Goal: Task Accomplishment & Management: Use online tool/utility

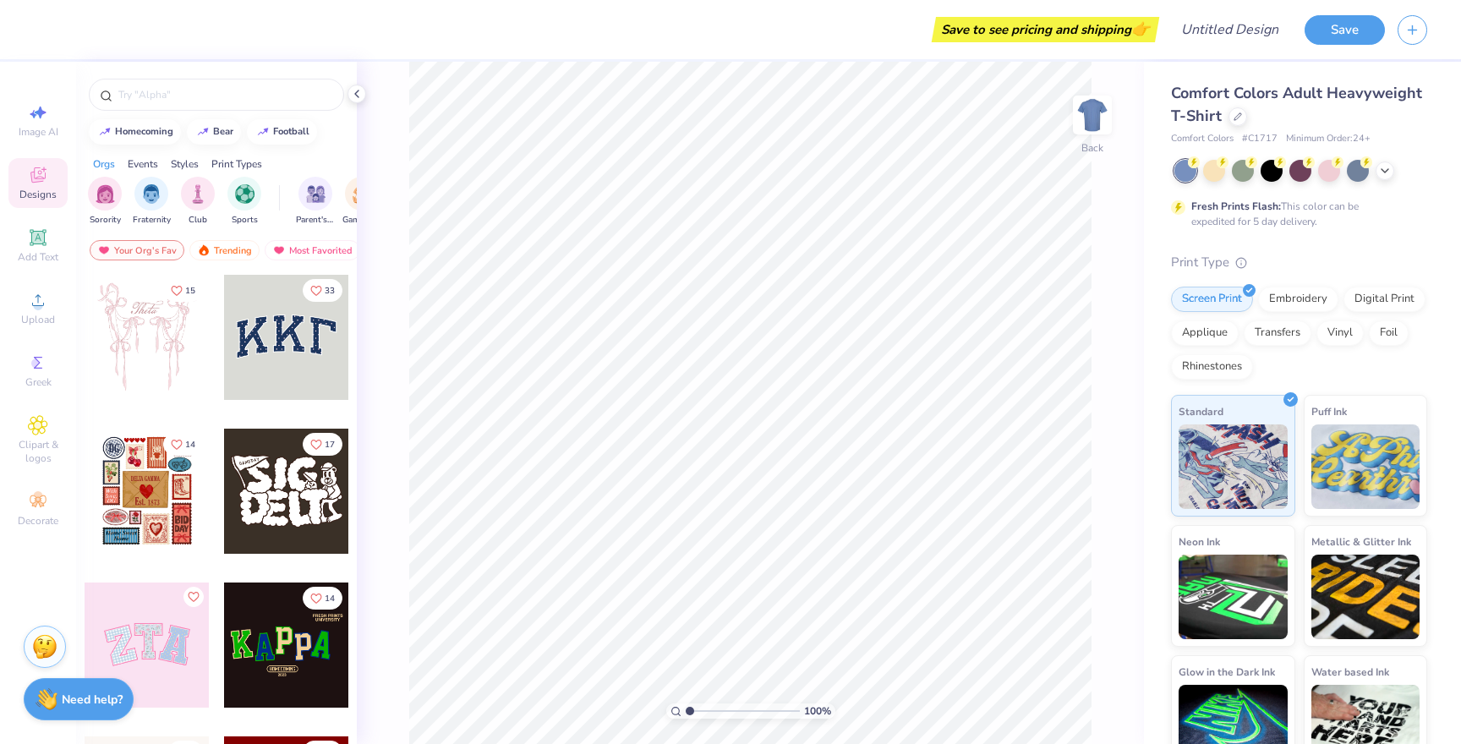
click at [317, 329] on div at bounding box center [286, 337] width 125 height 125
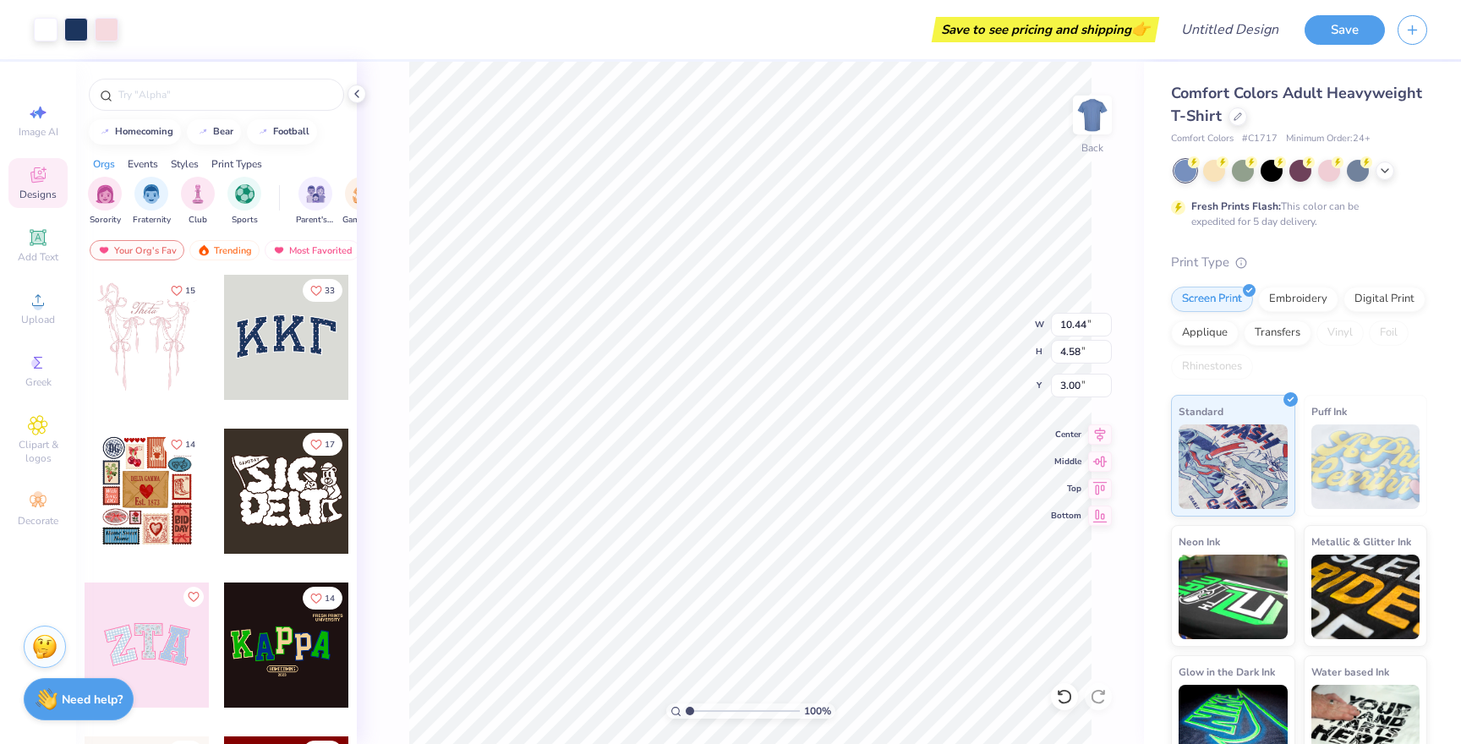
click at [173, 377] on div at bounding box center [147, 337] width 125 height 125
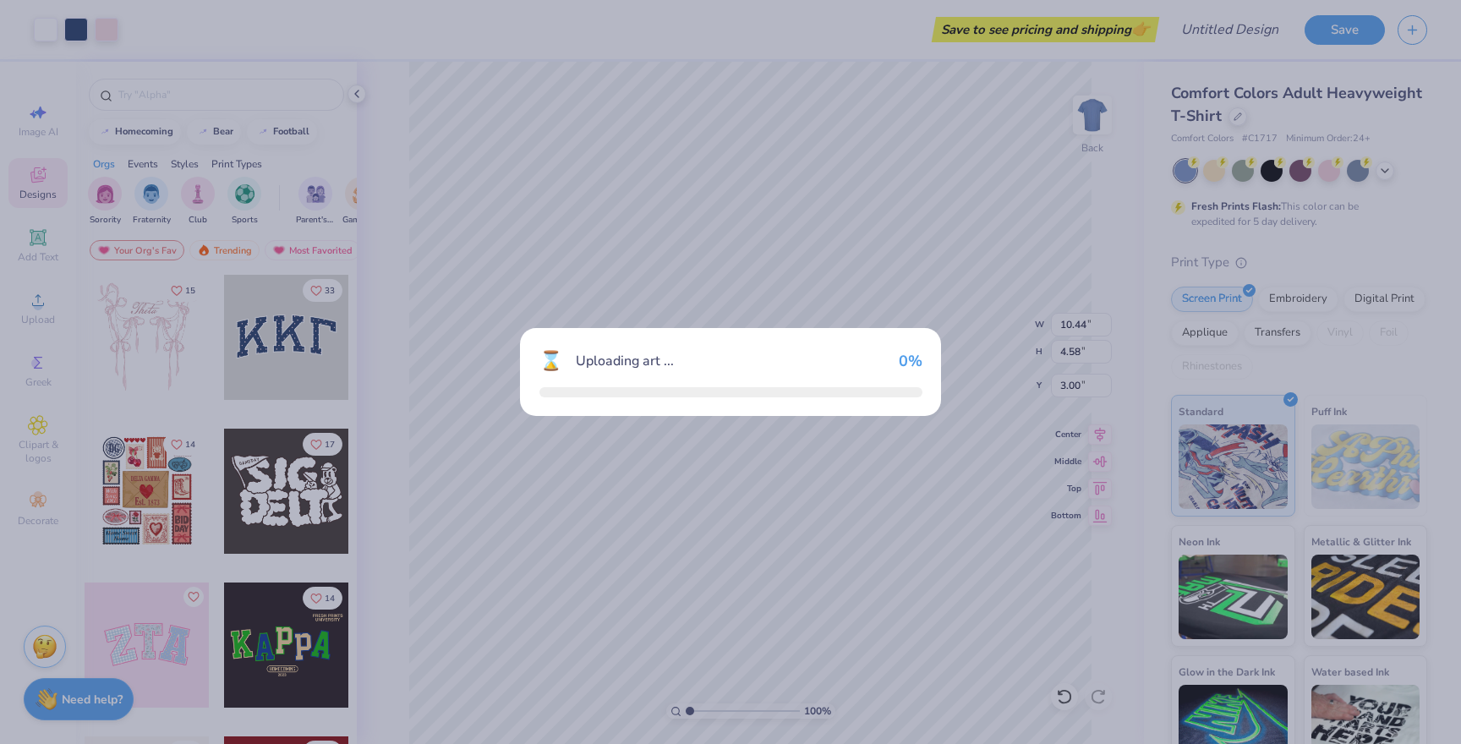
type input "11.63"
type input "12.55"
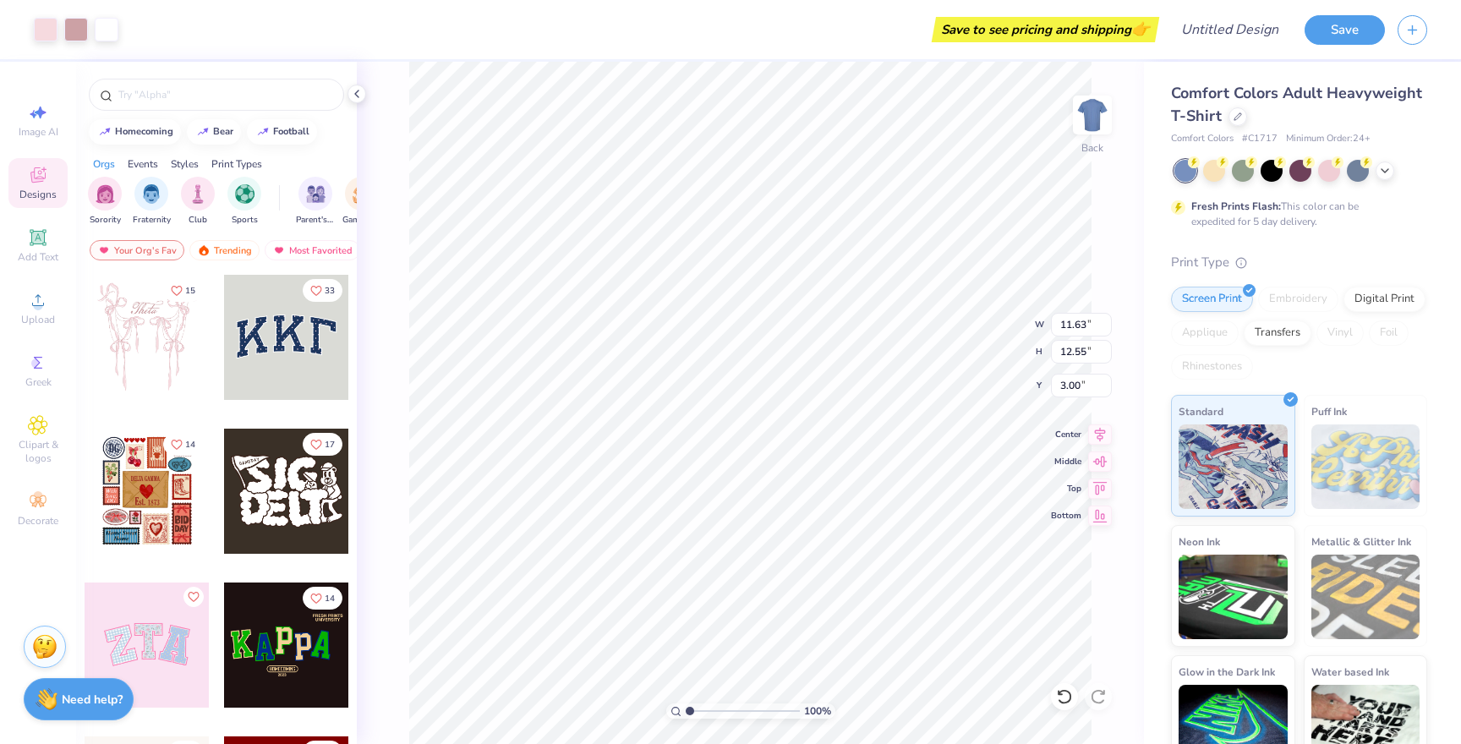
click at [152, 638] on div at bounding box center [147, 645] width 125 height 125
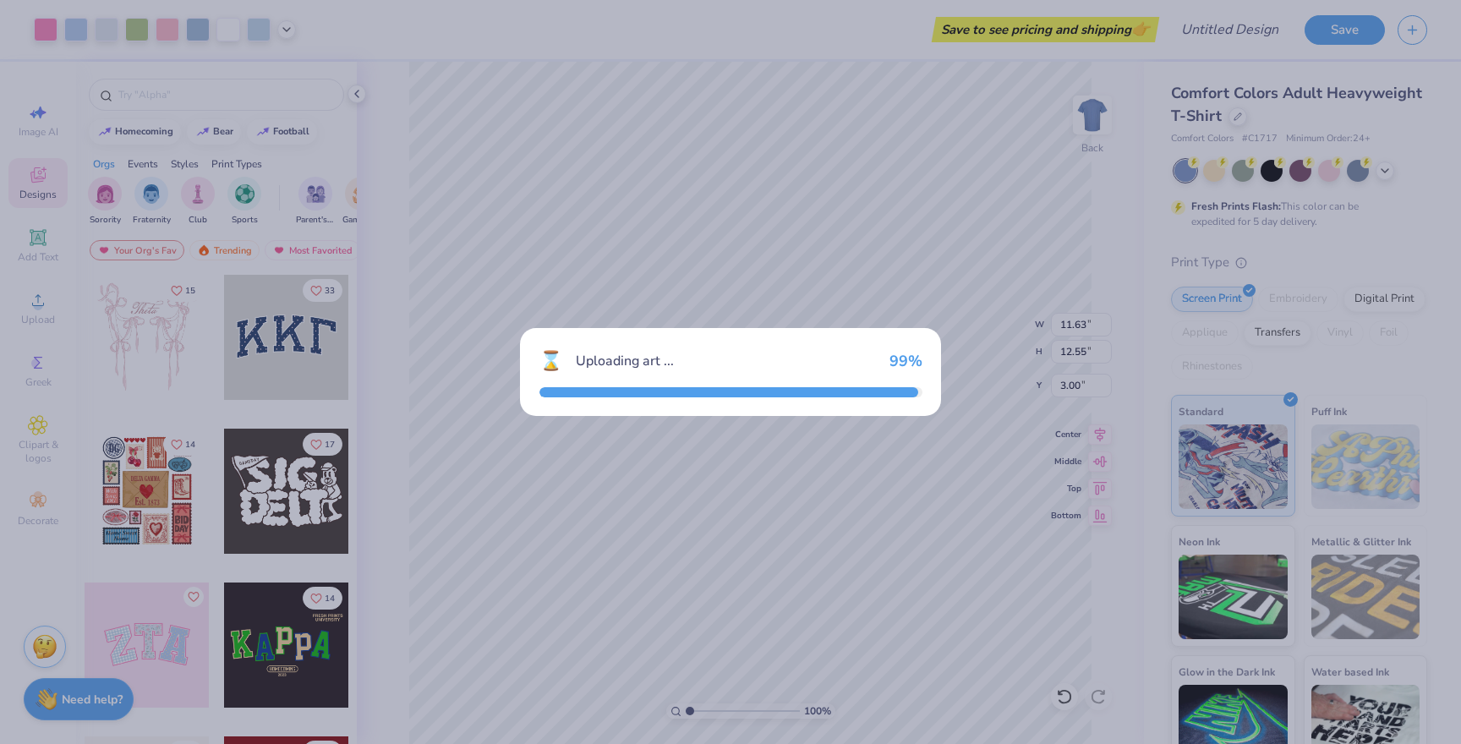
type input "9.71"
type input "4.86"
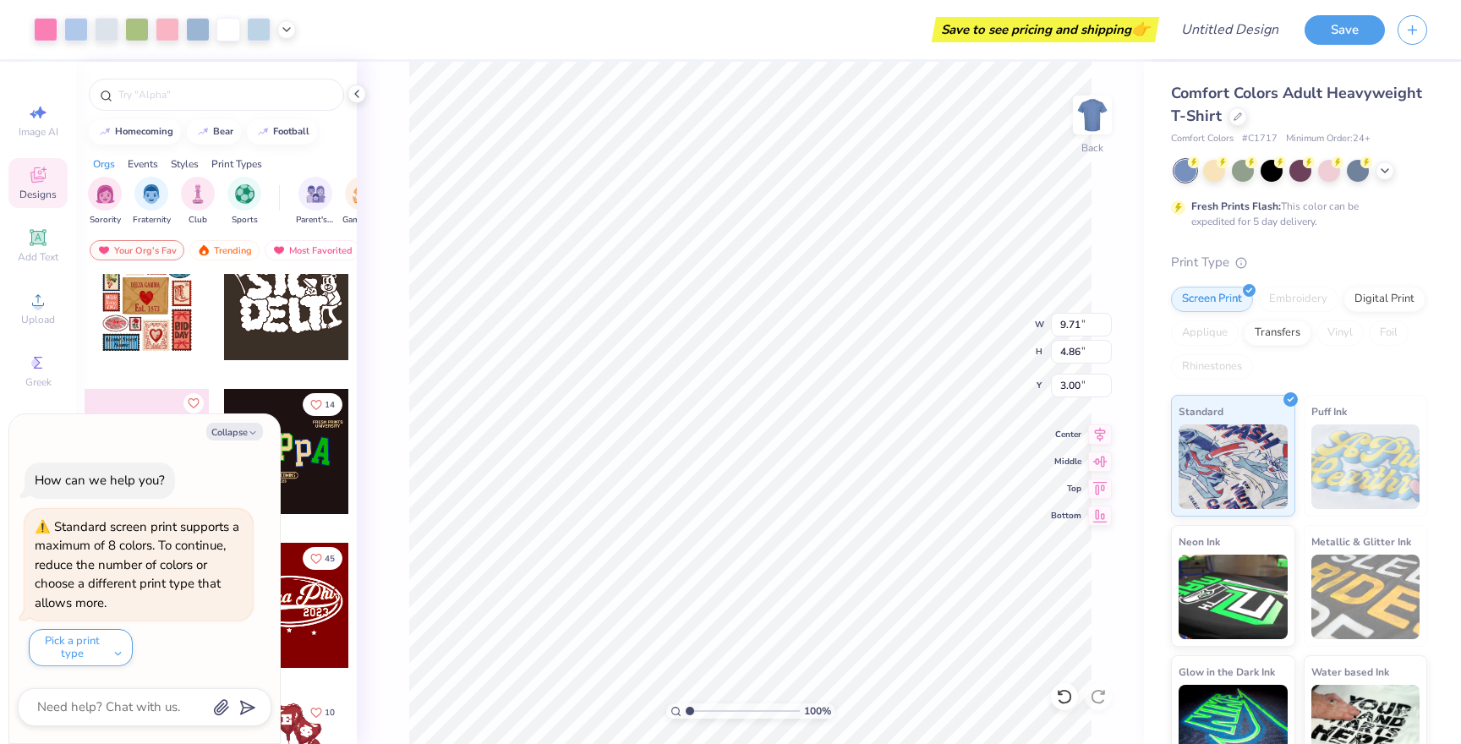
scroll to position [206, 0]
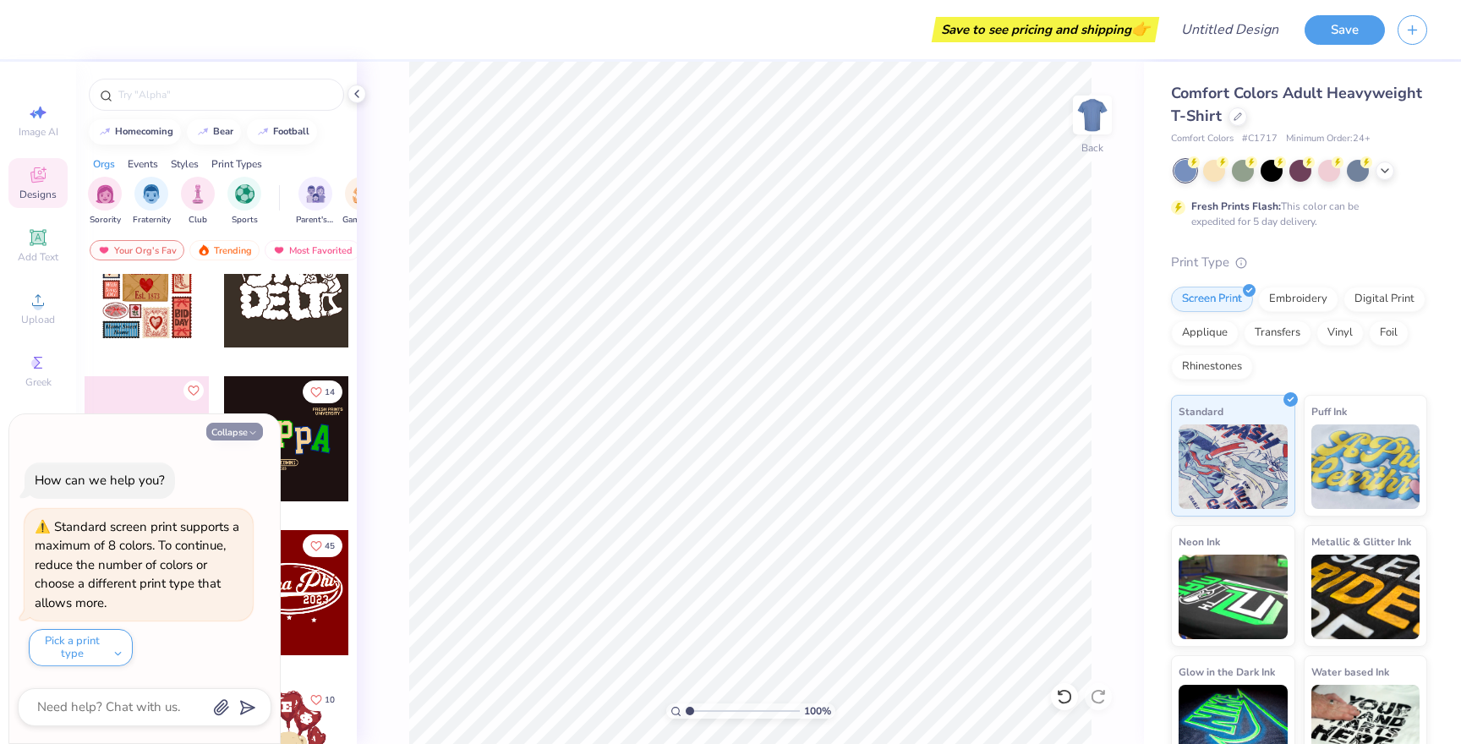
click at [255, 437] on icon "button" at bounding box center [253, 433] width 10 height 10
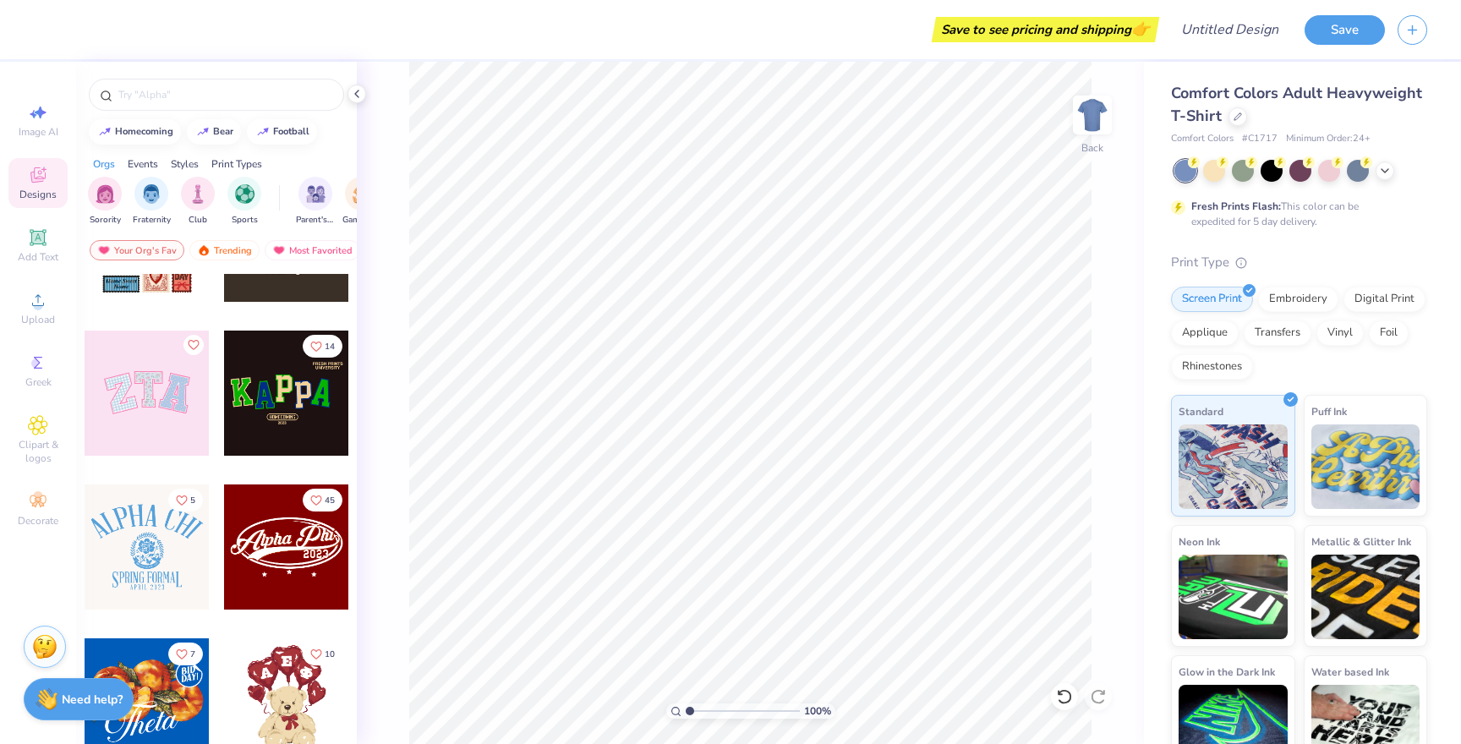
scroll to position [265, 0]
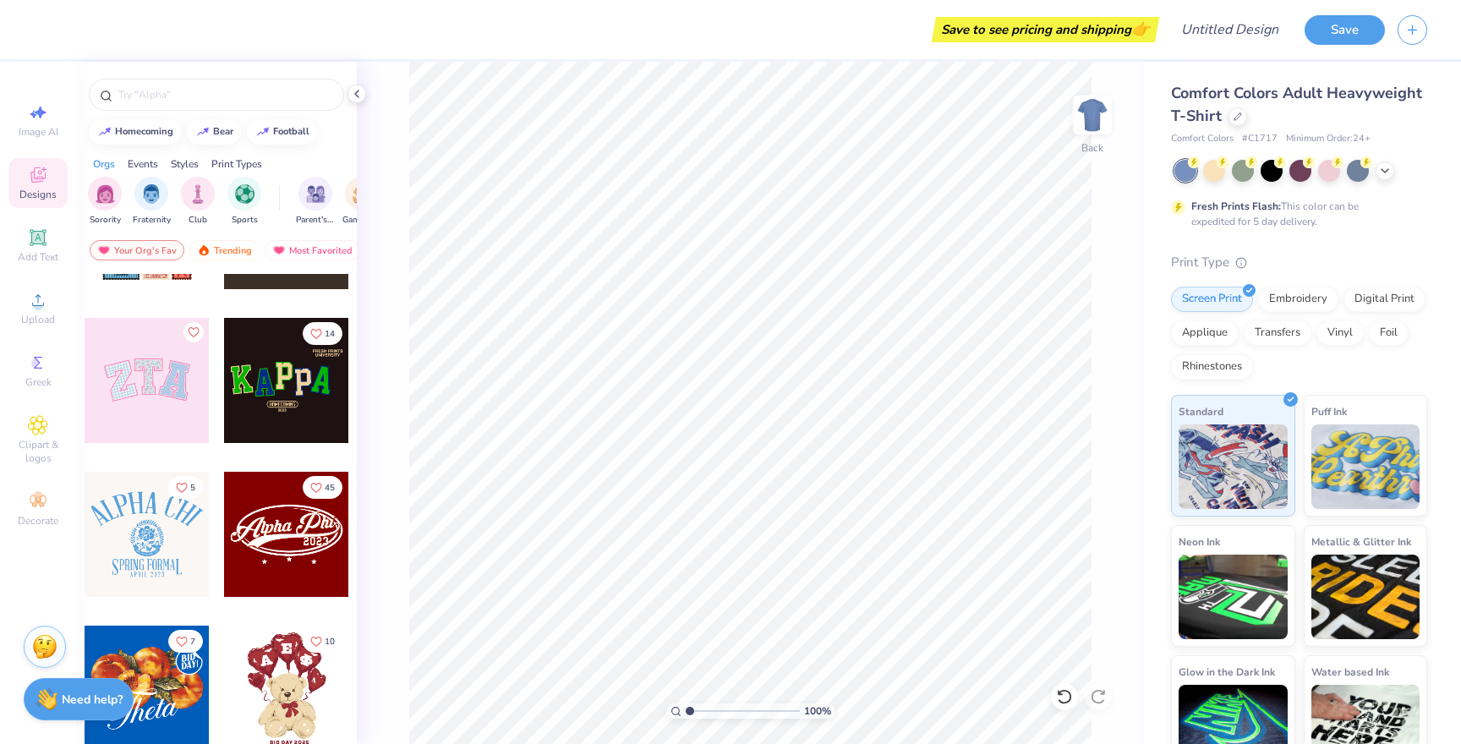
click at [156, 400] on div at bounding box center [147, 380] width 125 height 125
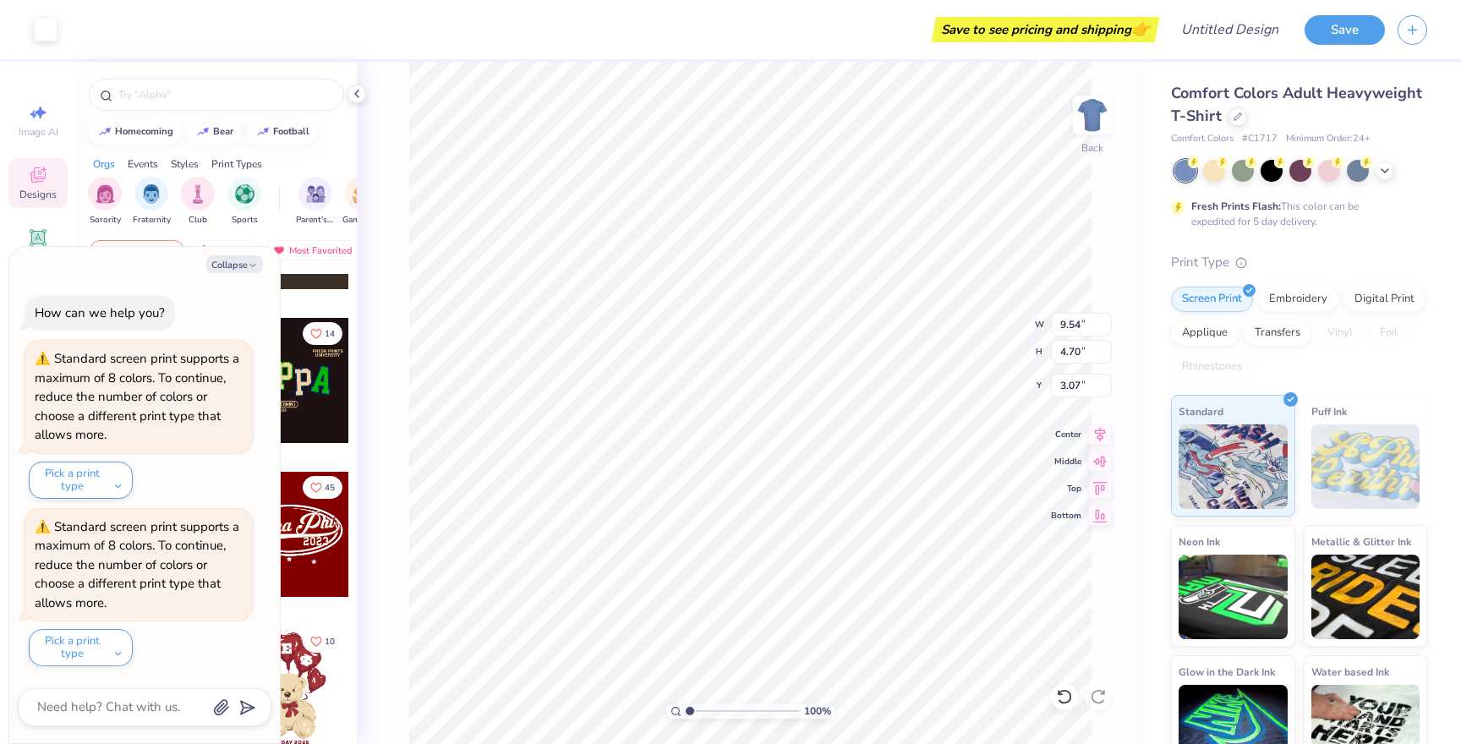
type textarea "x"
type input "3.00"
click at [222, 271] on button "Collapse" at bounding box center [234, 264] width 57 height 18
type textarea "x"
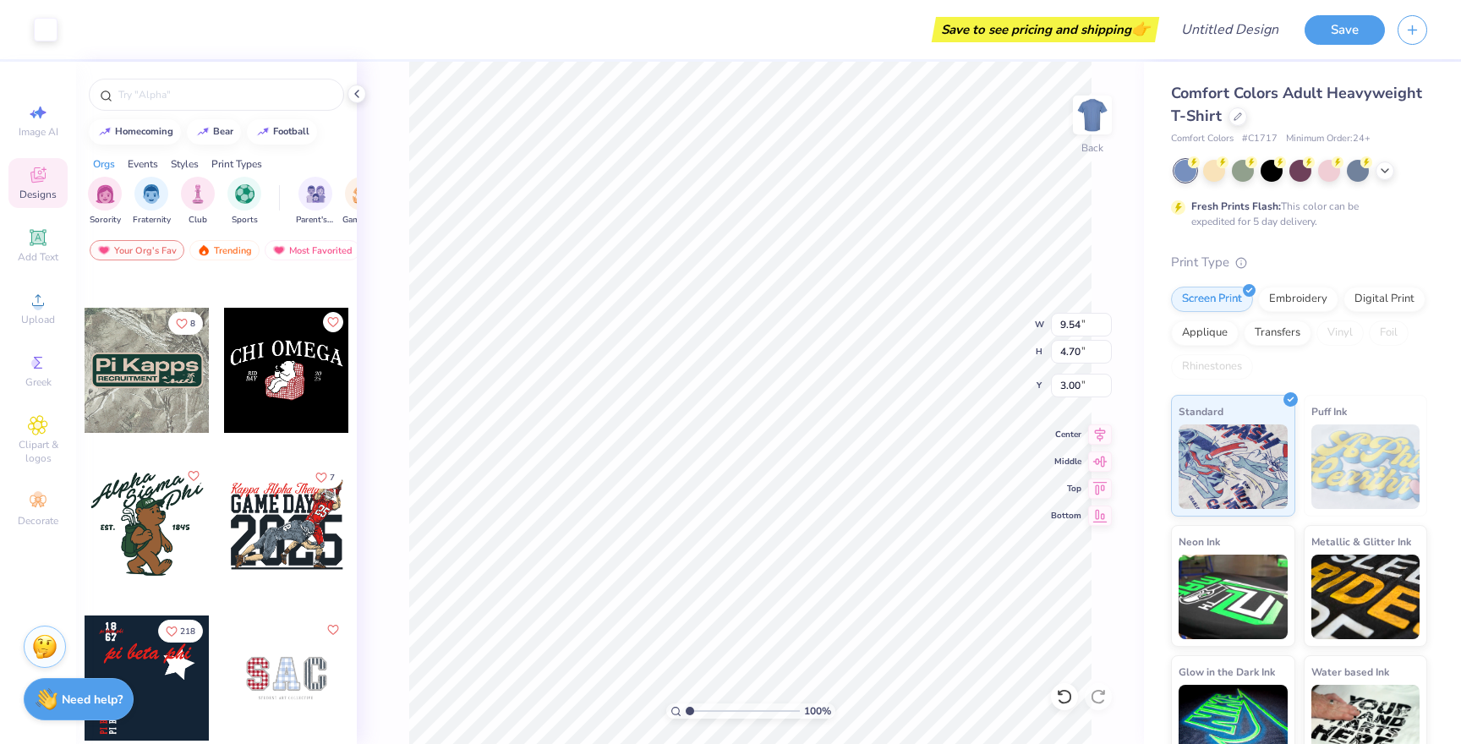
scroll to position [3667, 0]
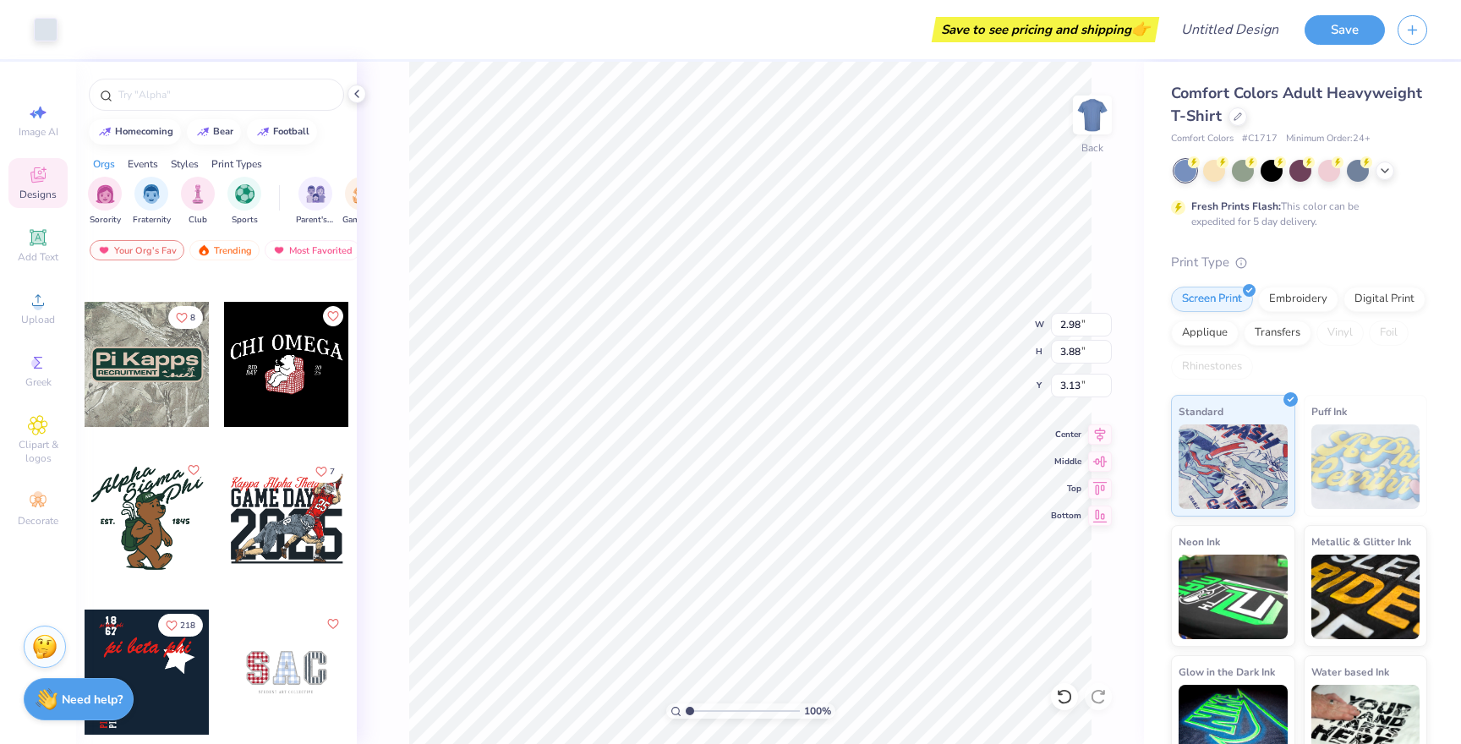
type input "3.00"
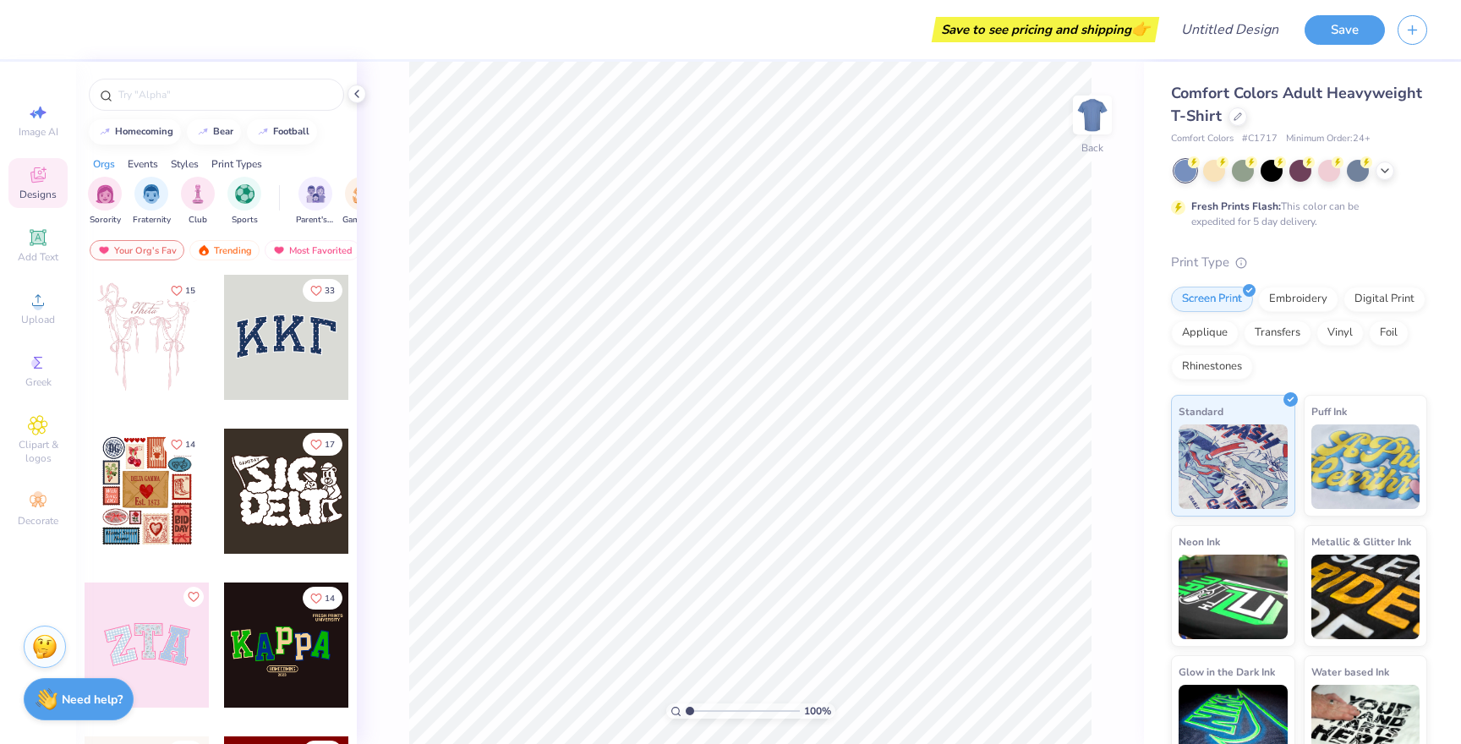
click at [1269, 102] on span "Comfort Colors Adult Heavyweight T-Shirt" at bounding box center [1296, 104] width 251 height 43
click at [1238, 118] on icon at bounding box center [1238, 115] width 8 height 8
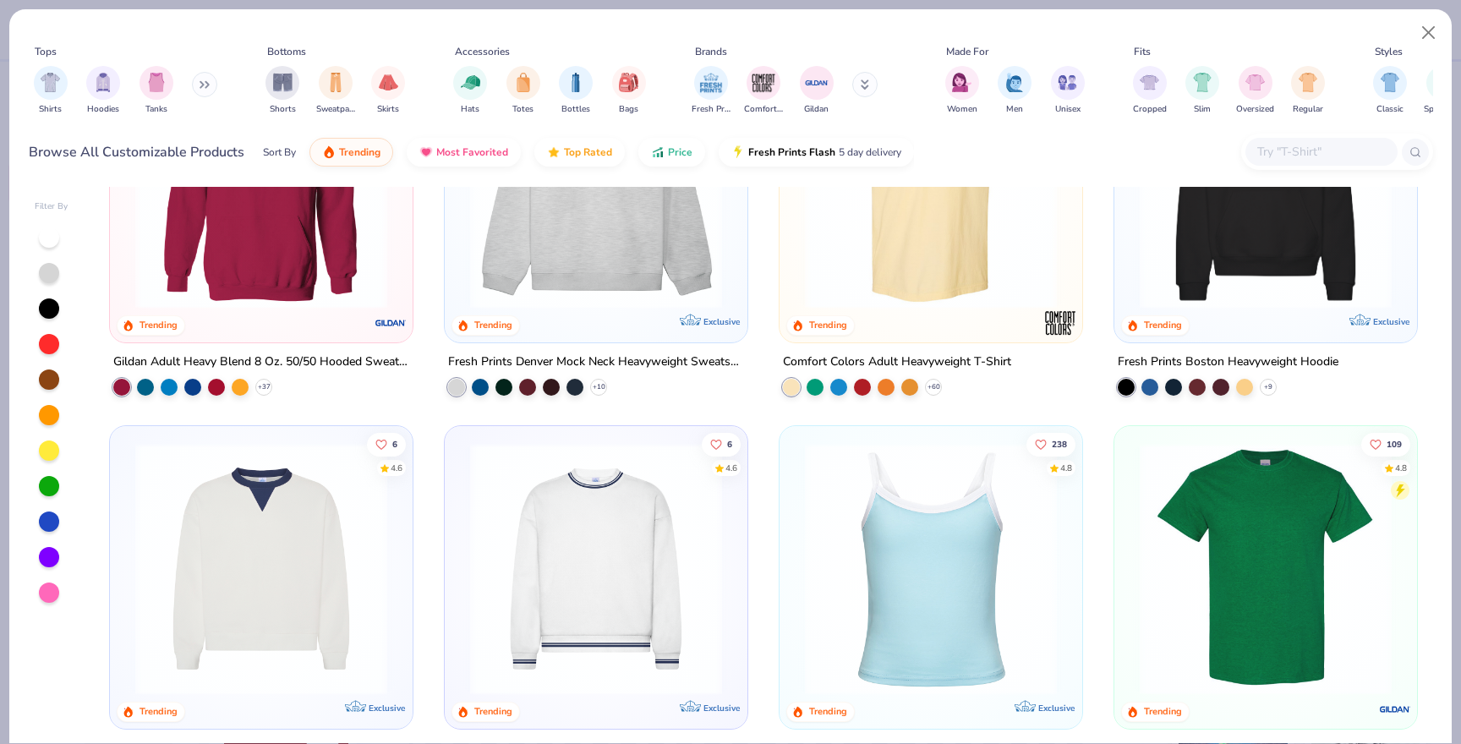
scroll to position [175, 0]
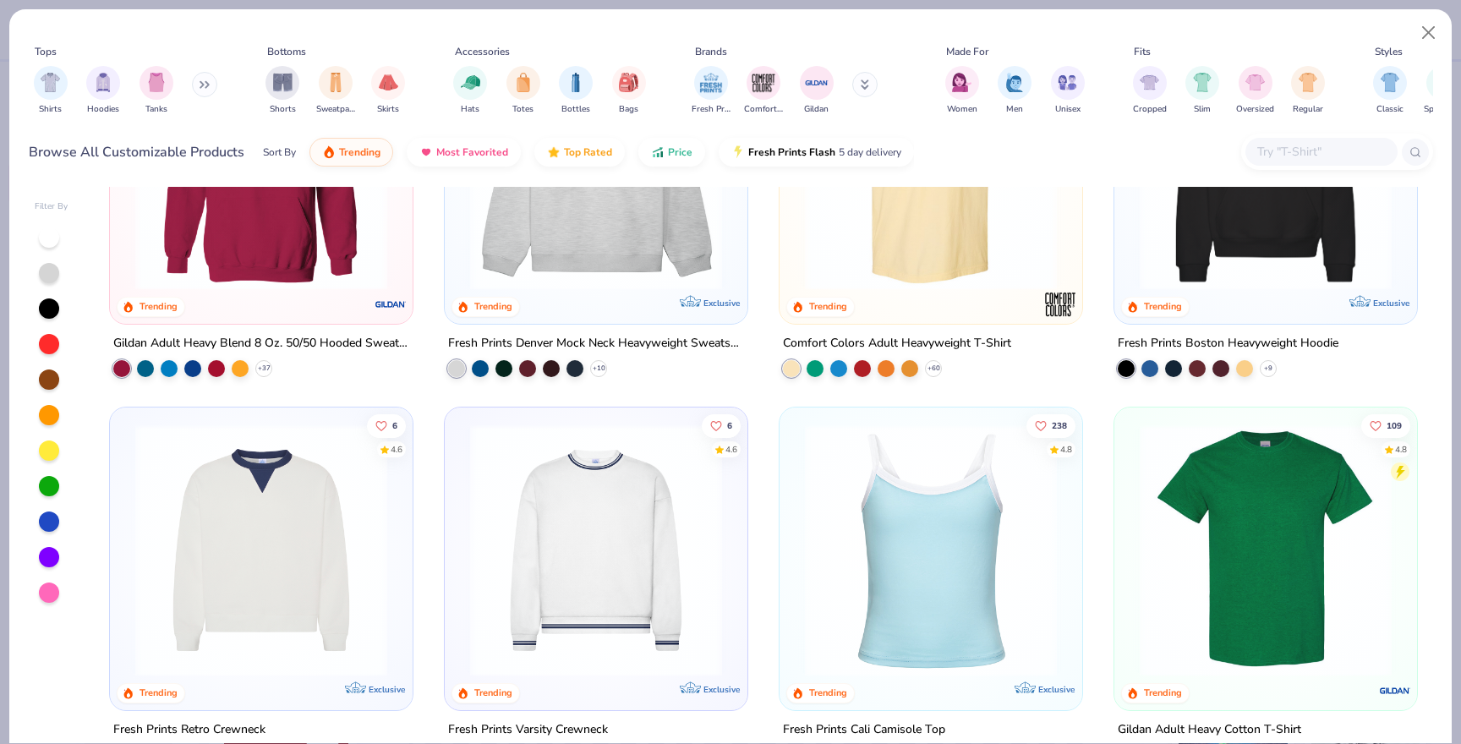
click at [318, 526] on img at bounding box center [261, 551] width 269 height 252
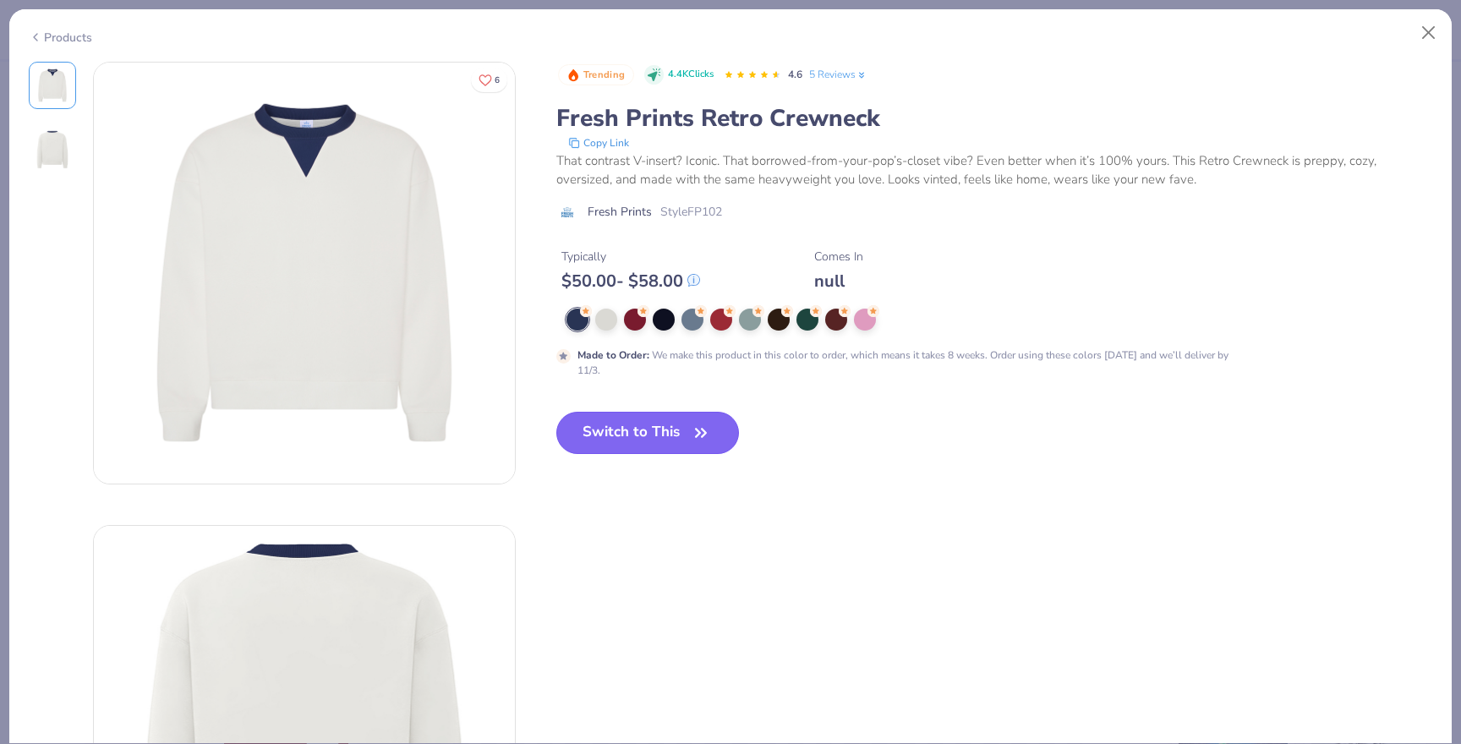
click at [698, 436] on icon "button" at bounding box center [701, 433] width 10 height 8
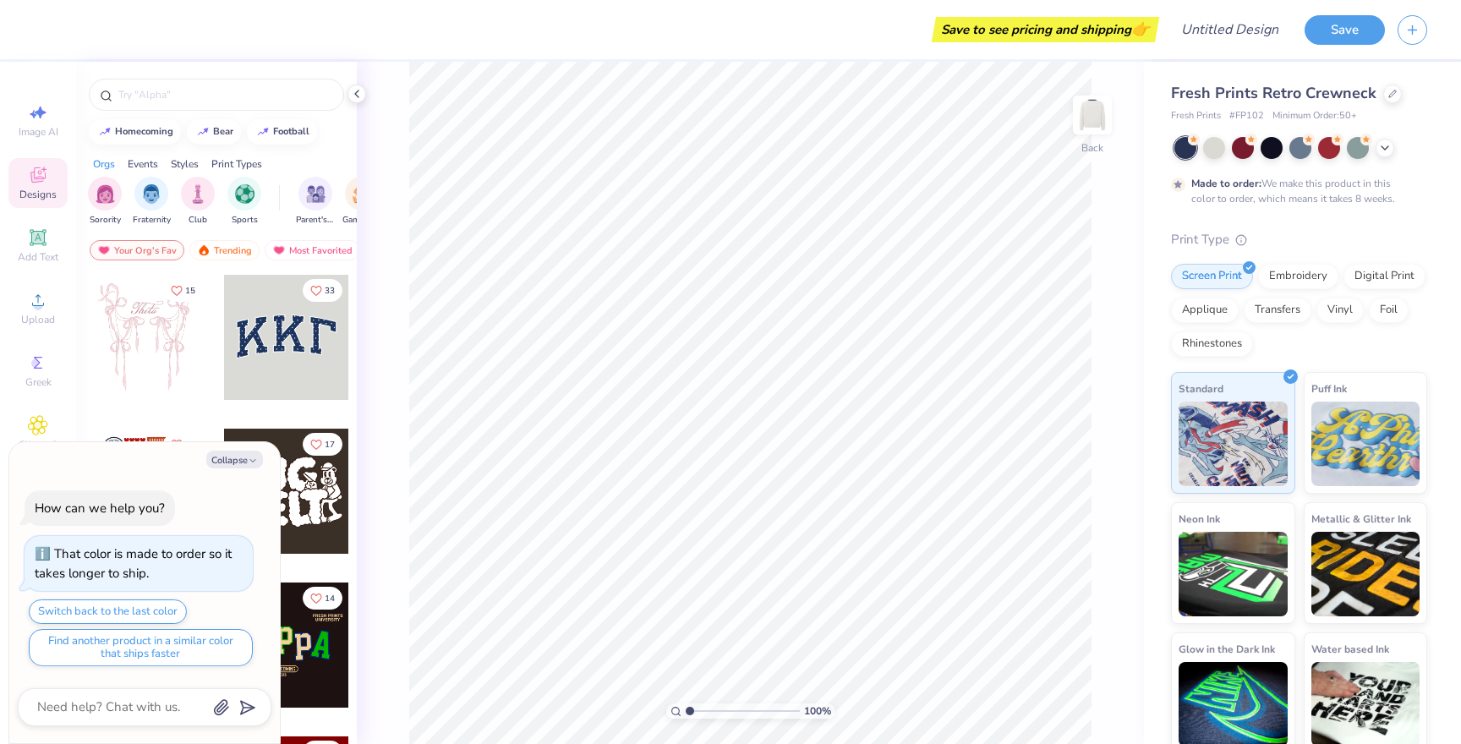
click at [281, 360] on div at bounding box center [286, 337] width 125 height 125
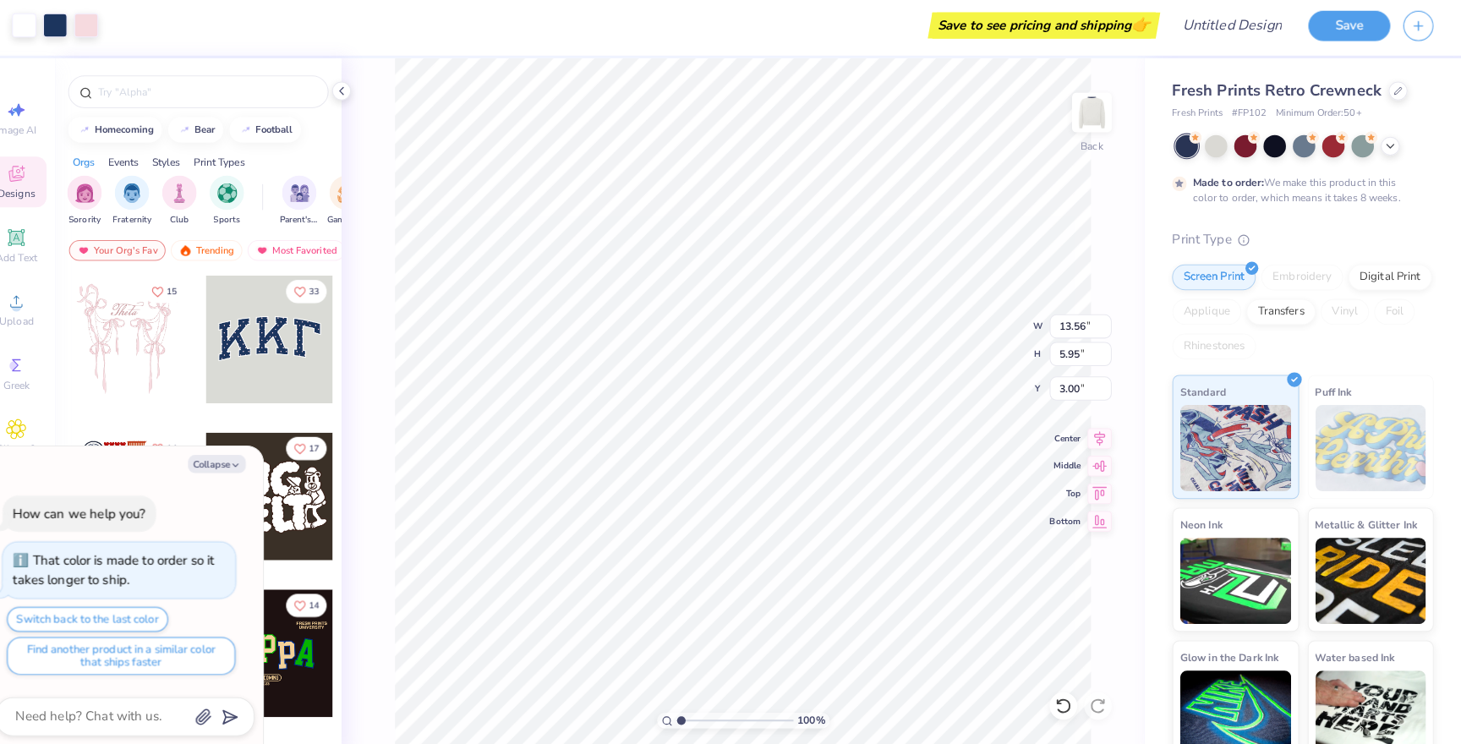
type textarea "x"
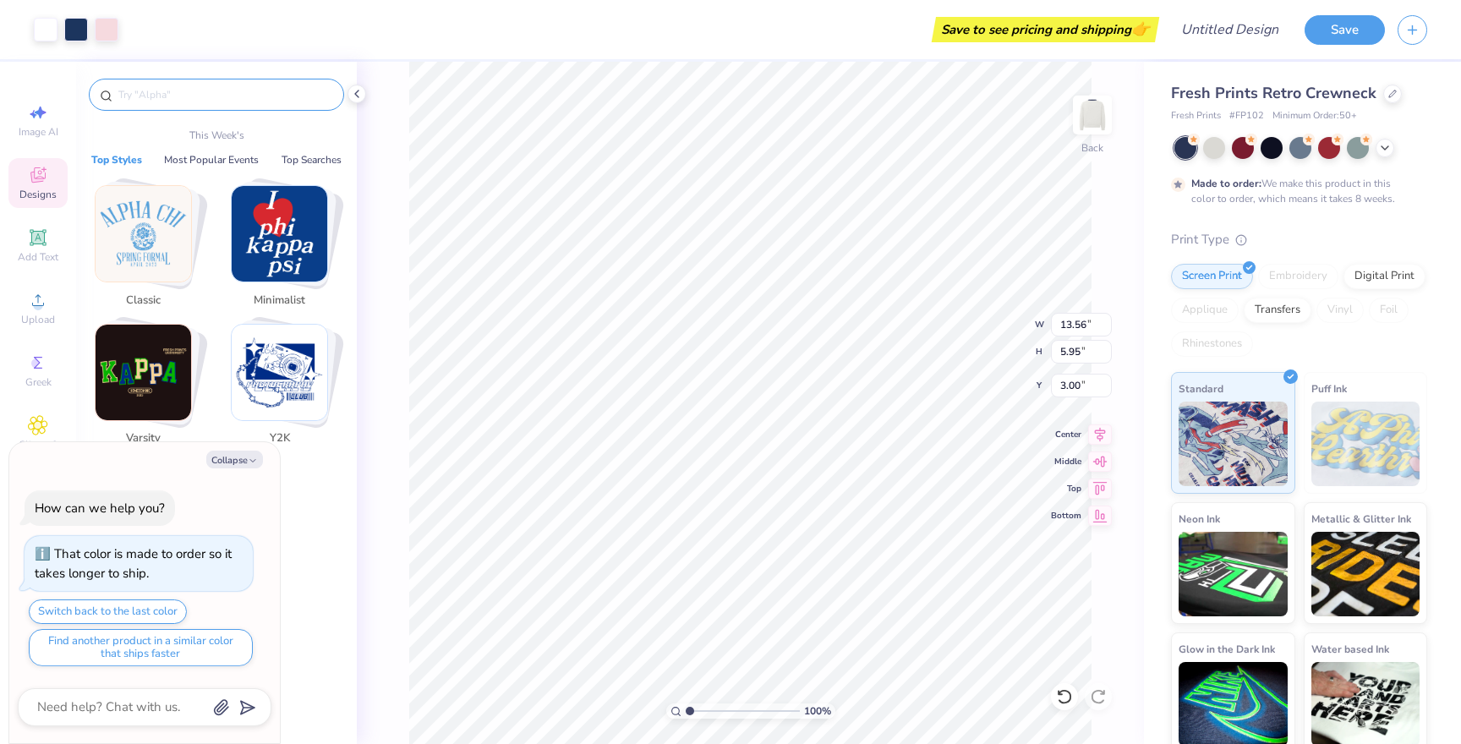
click at [236, 99] on input "text" at bounding box center [225, 94] width 216 height 17
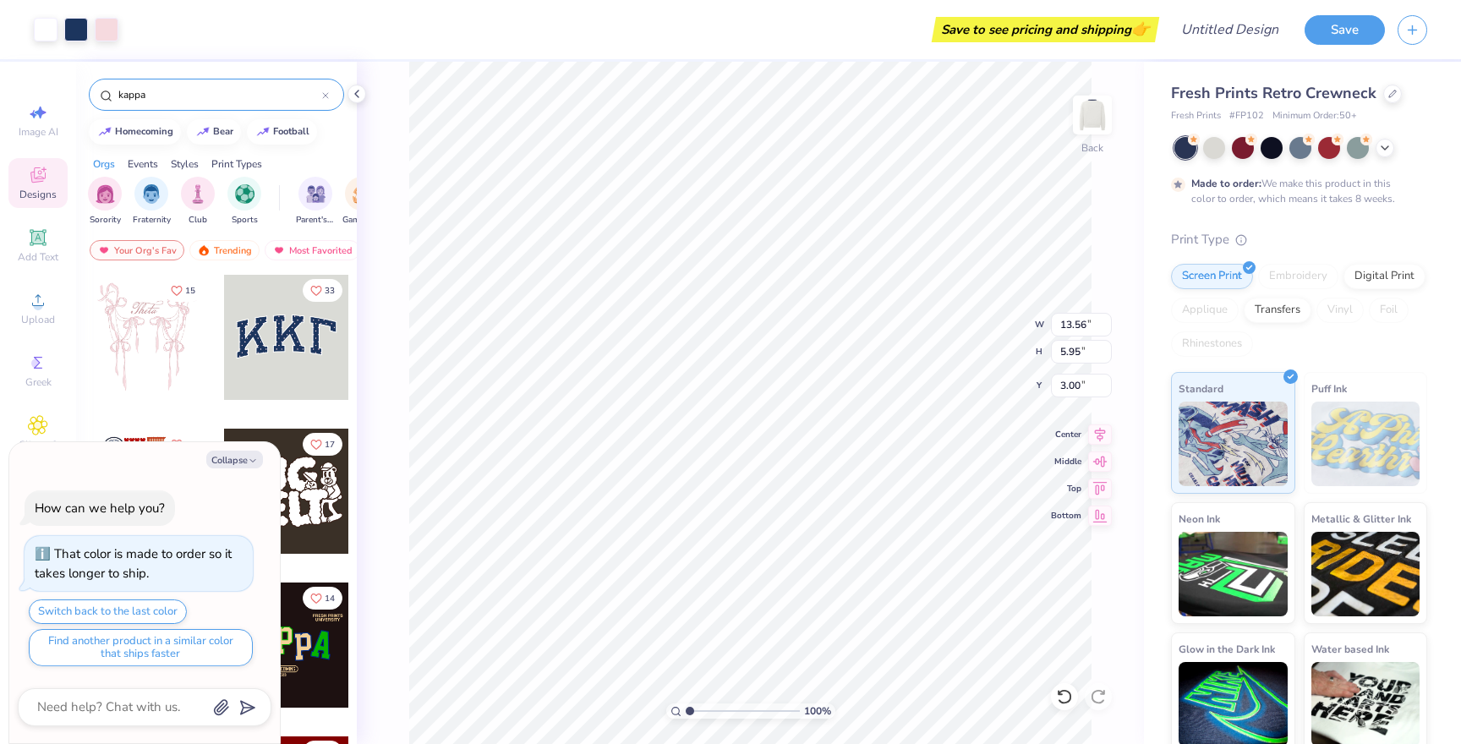
type input "kappa"
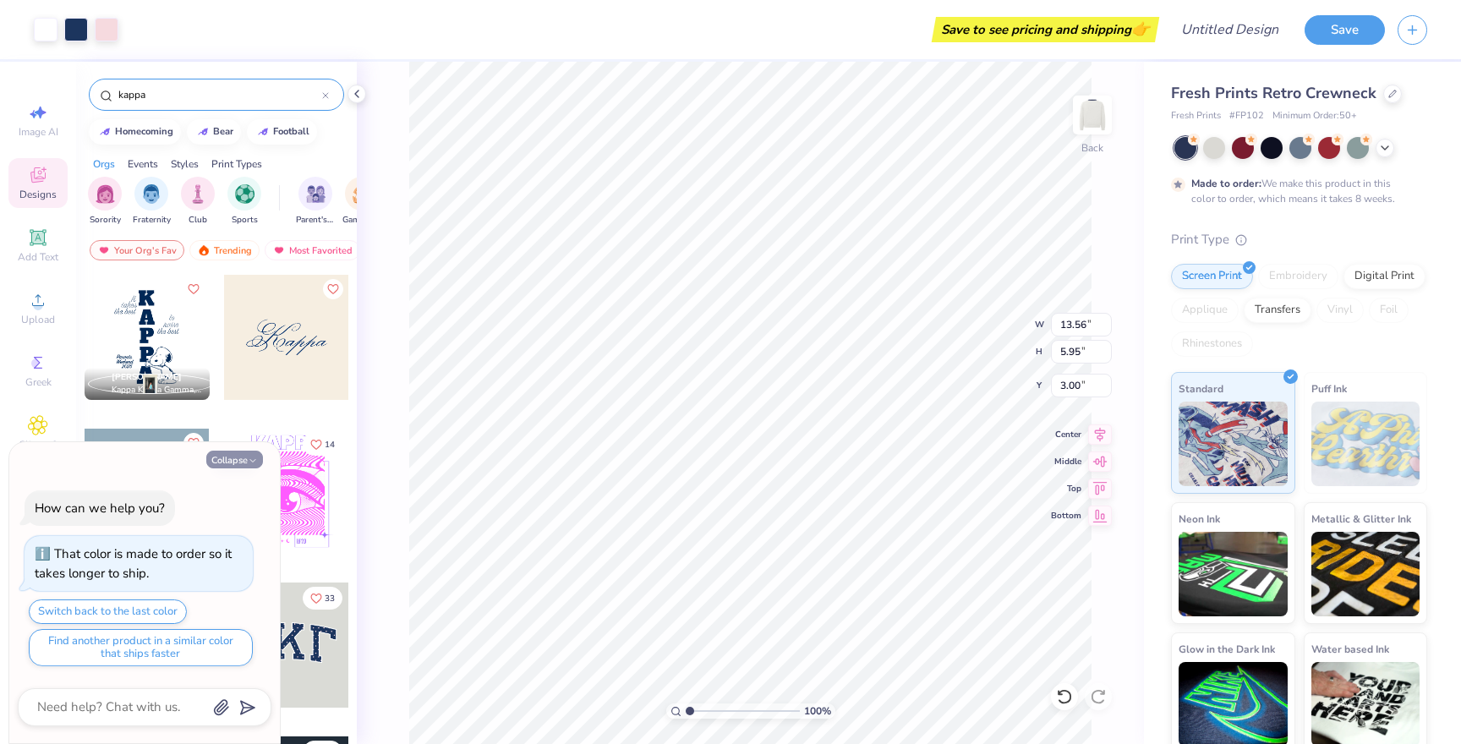
click at [251, 458] on icon "button" at bounding box center [253, 461] width 10 height 10
type textarea "x"
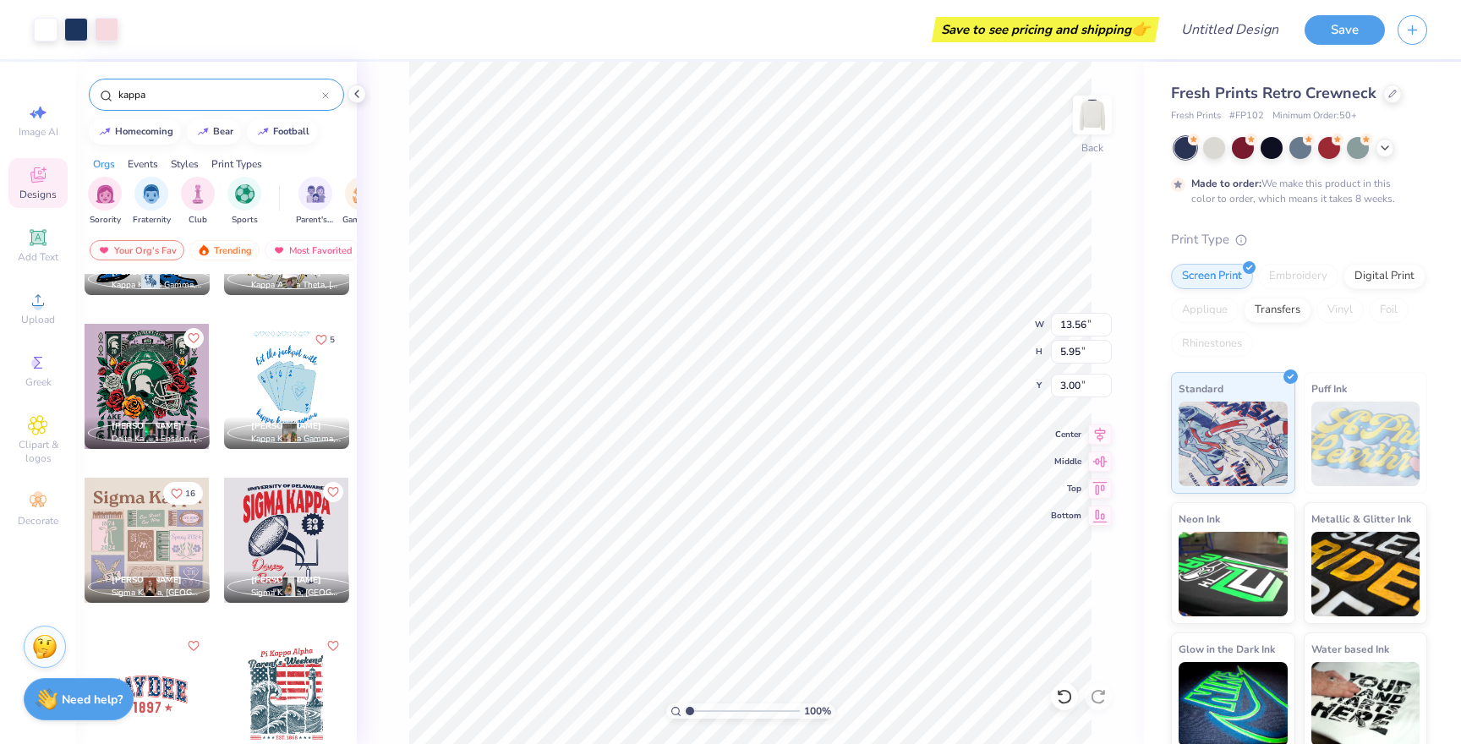
scroll to position [9109, 0]
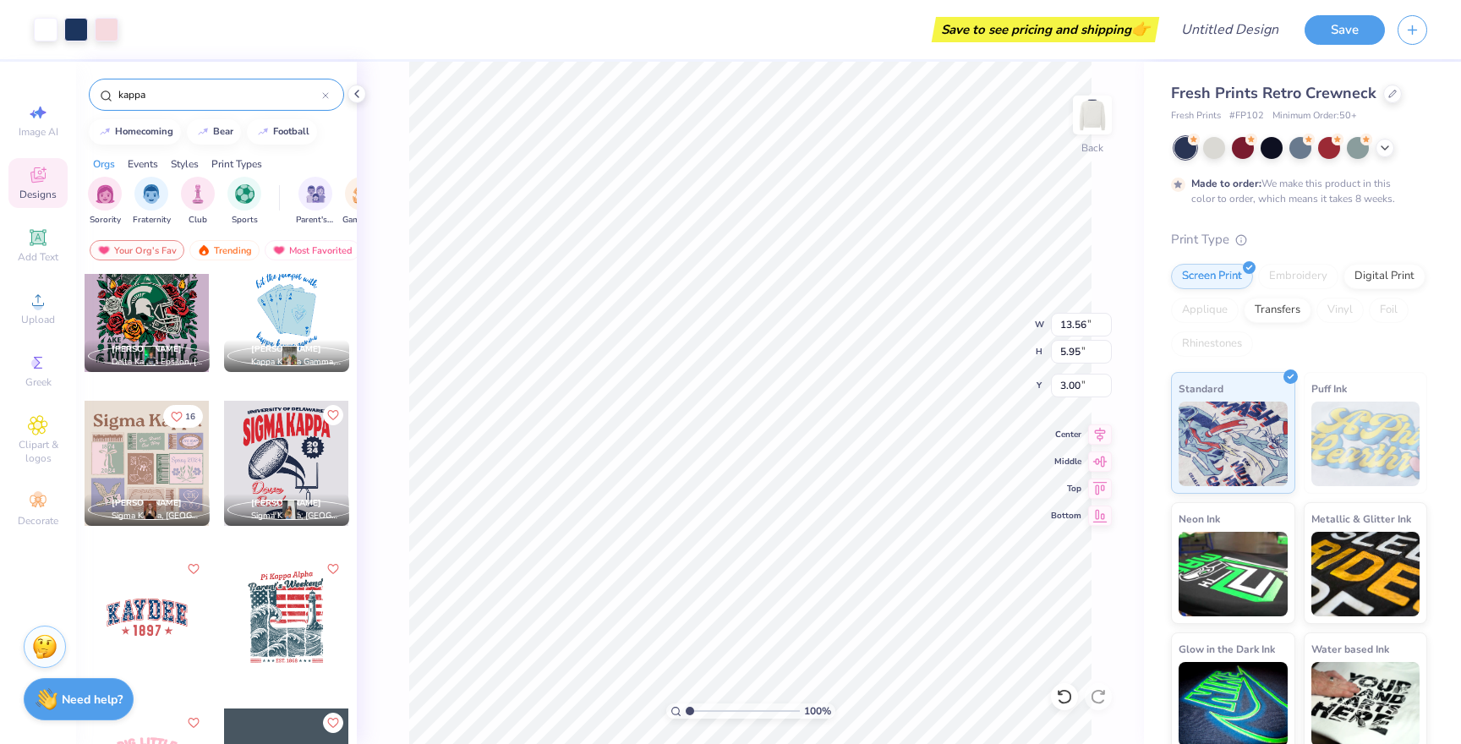
click at [253, 96] on input "kappa" at bounding box center [219, 94] width 205 height 17
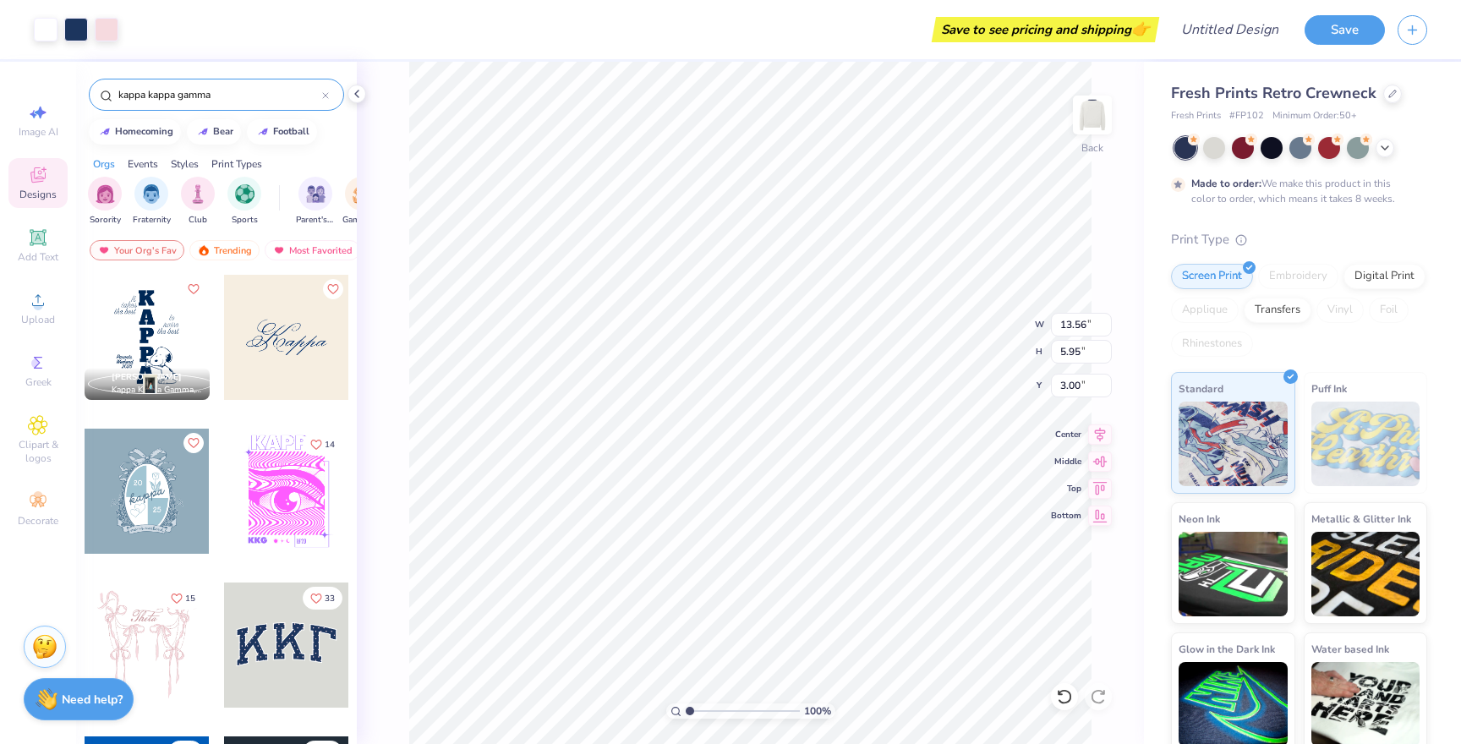
type input "kappa kappa gamma"
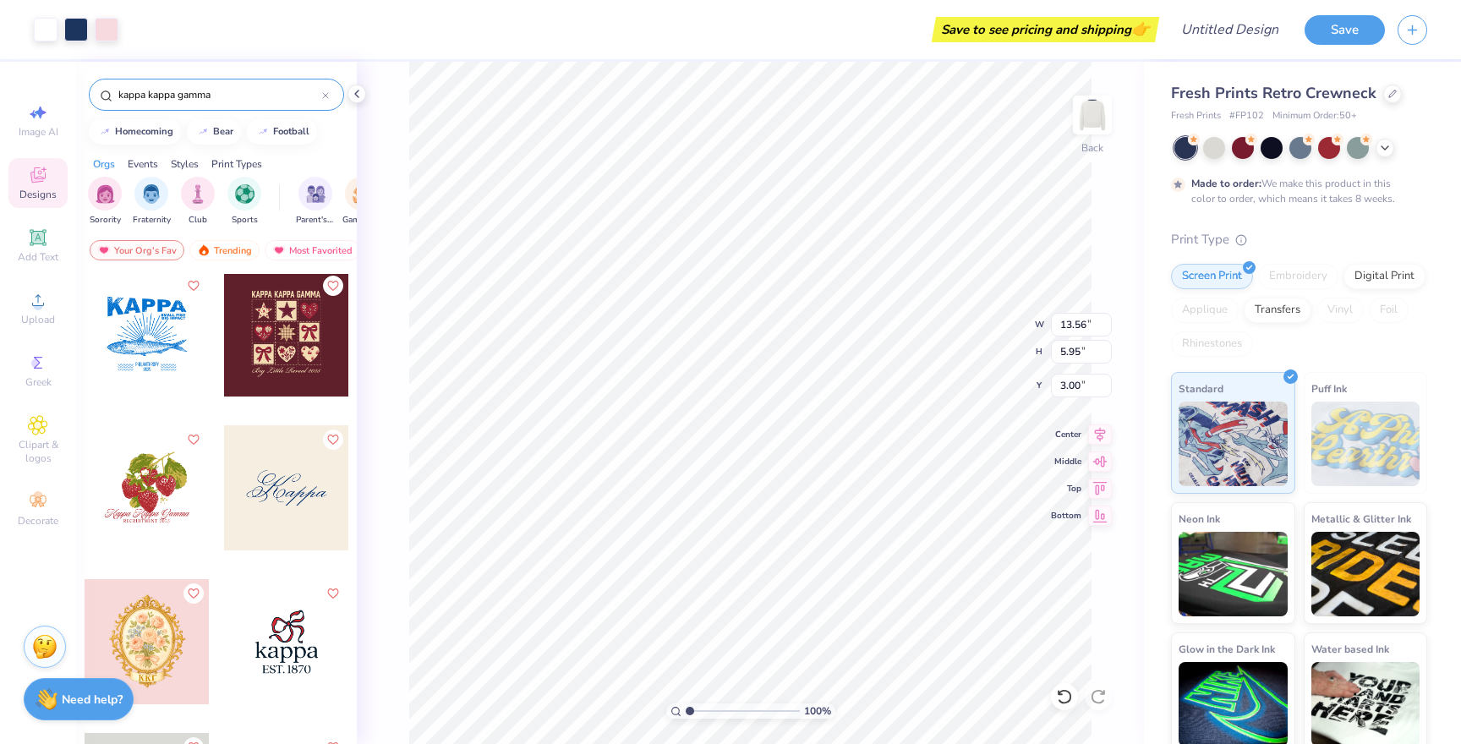
scroll to position [1860, 0]
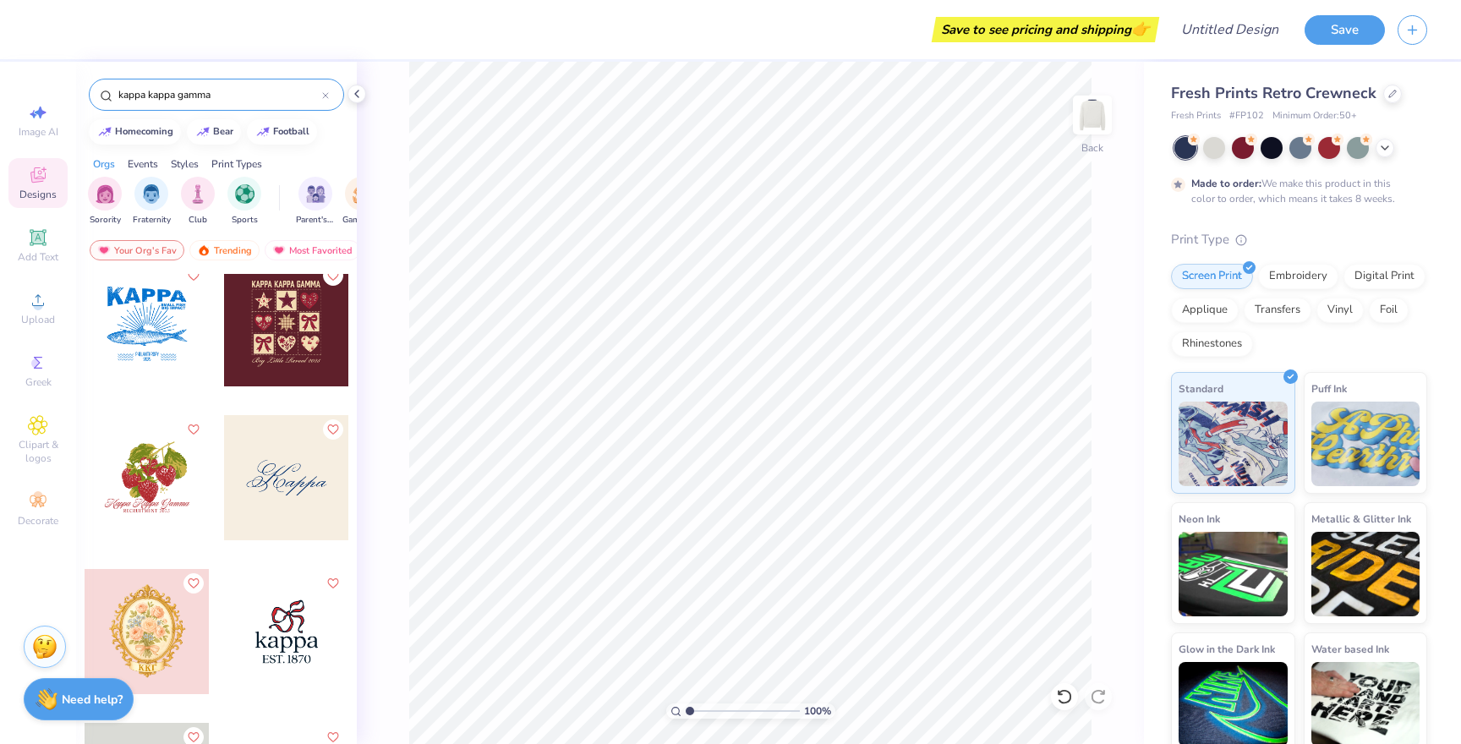
click at [298, 472] on div at bounding box center [286, 477] width 125 height 125
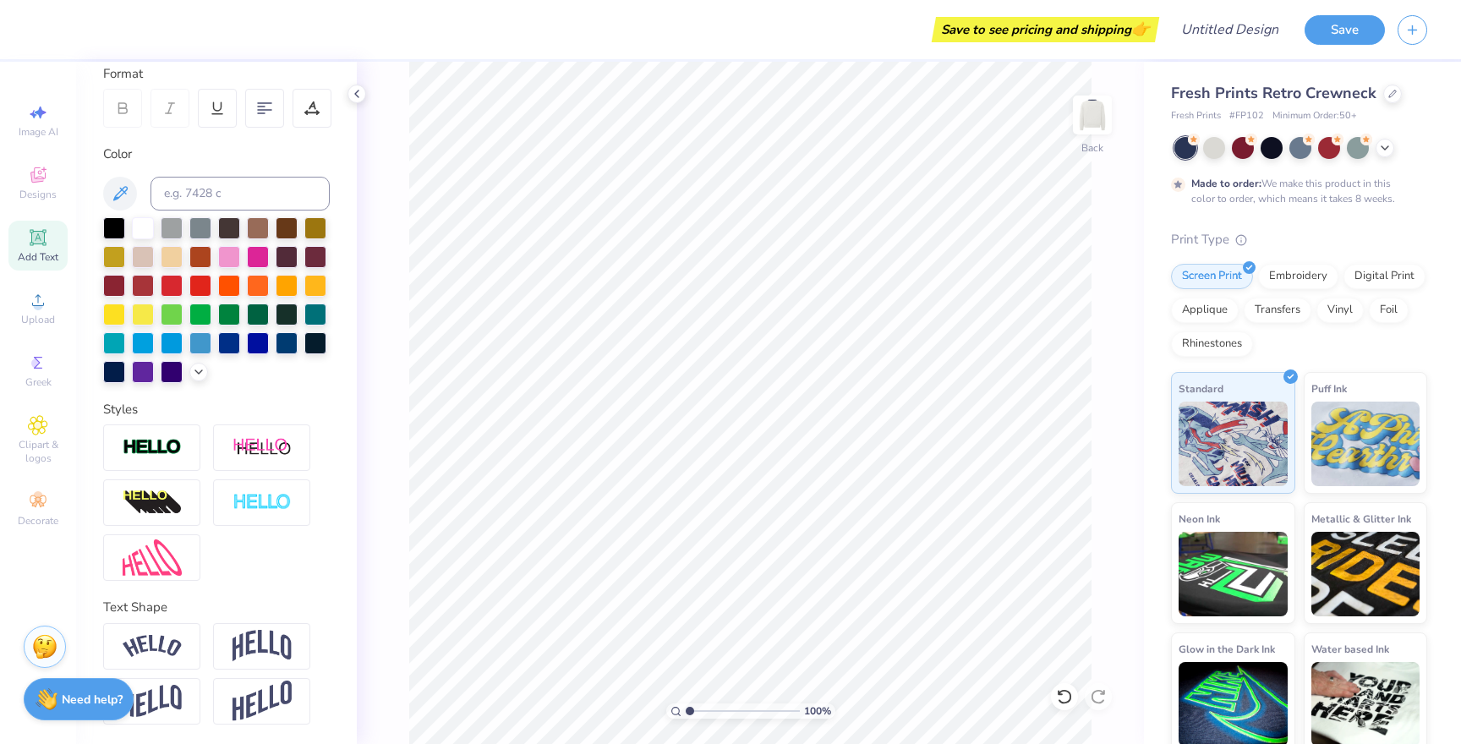
scroll to position [0, 0]
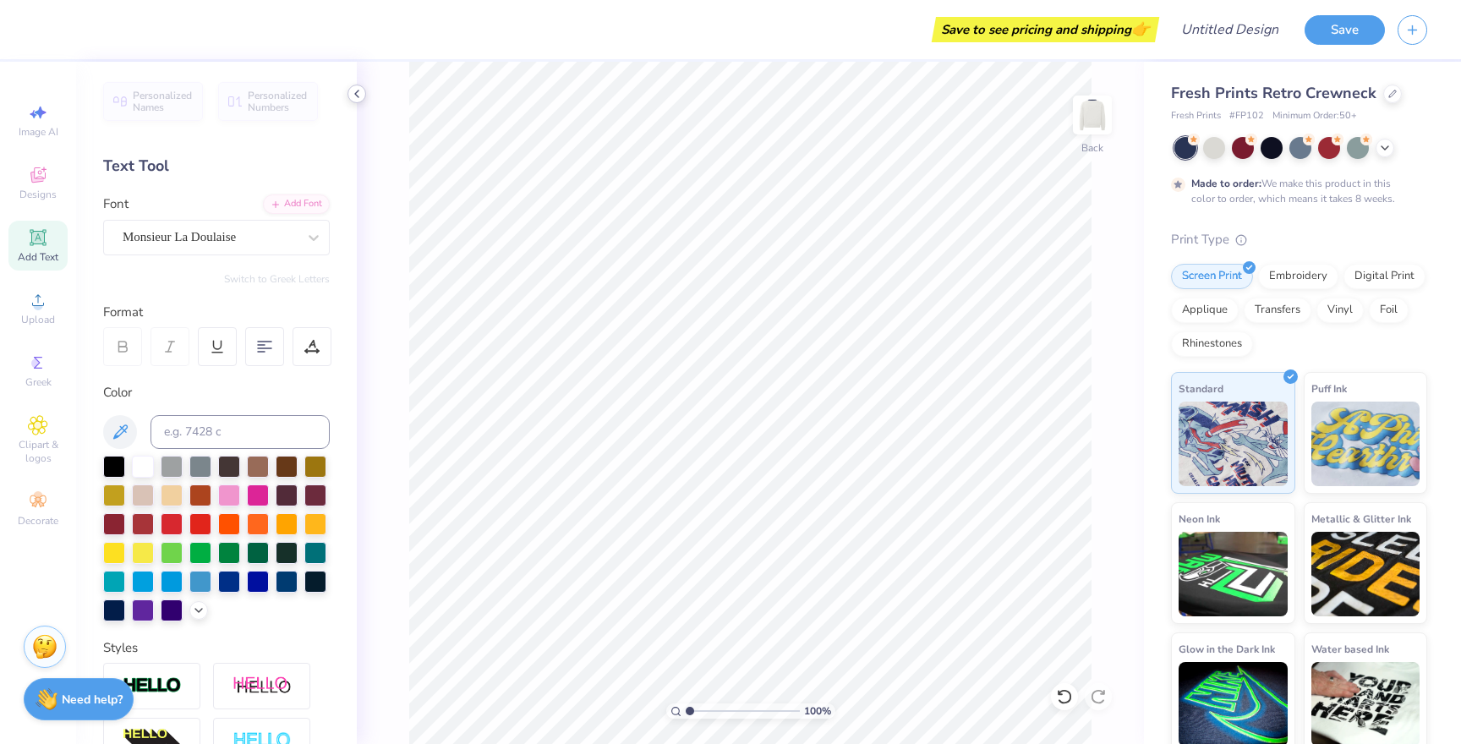
click at [355, 94] on polyline at bounding box center [356, 93] width 3 height 7
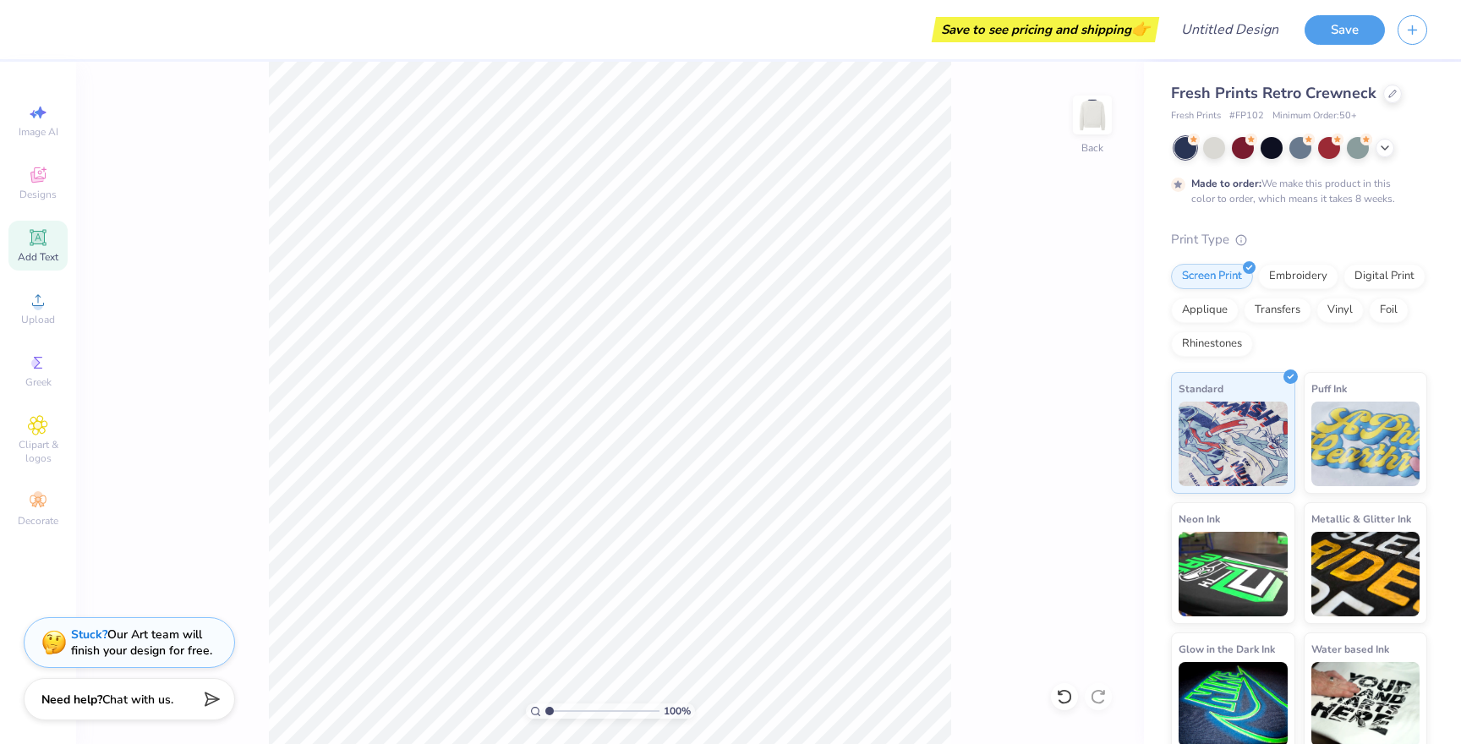
click at [43, 252] on span "Add Text" at bounding box center [38, 257] width 41 height 14
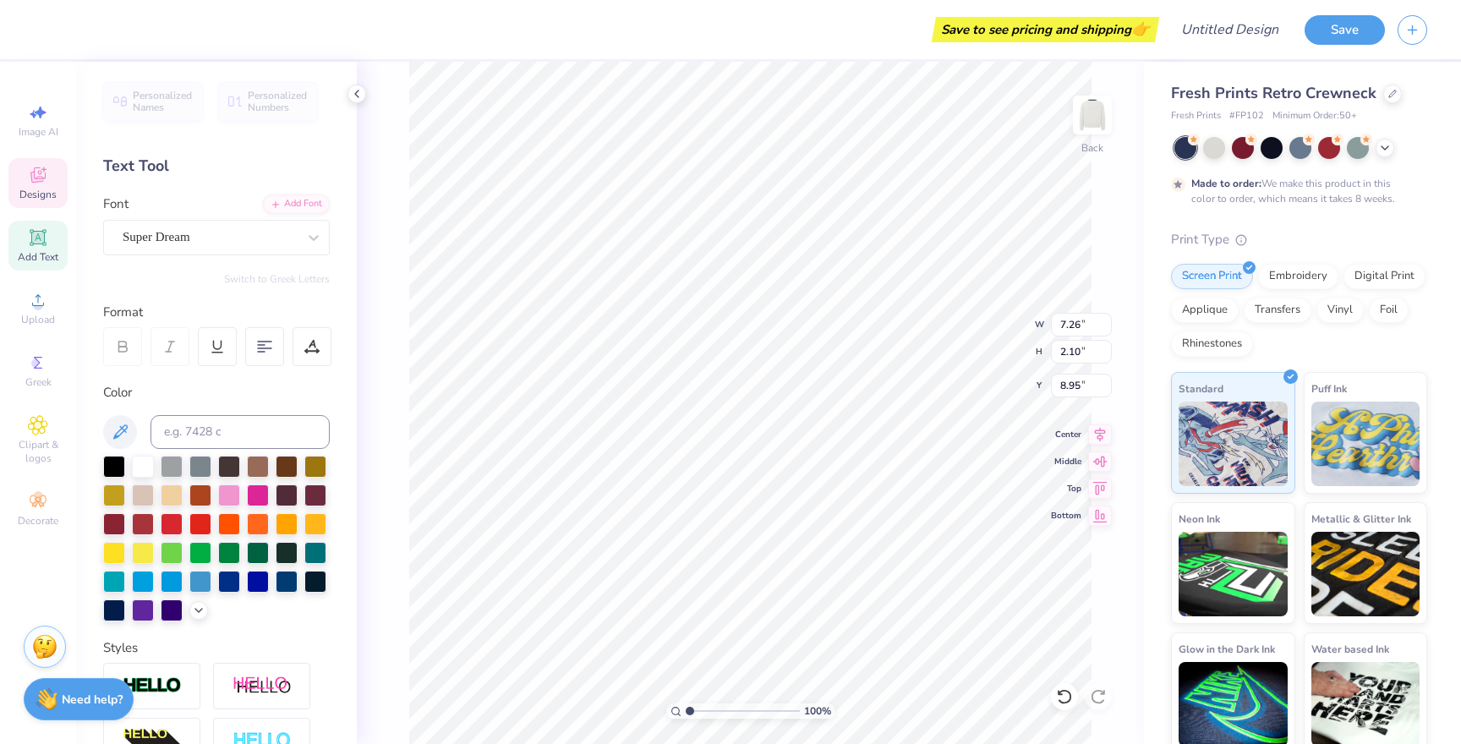
click at [41, 183] on icon at bounding box center [38, 175] width 20 height 20
click at [47, 187] on div "Designs" at bounding box center [37, 183] width 59 height 50
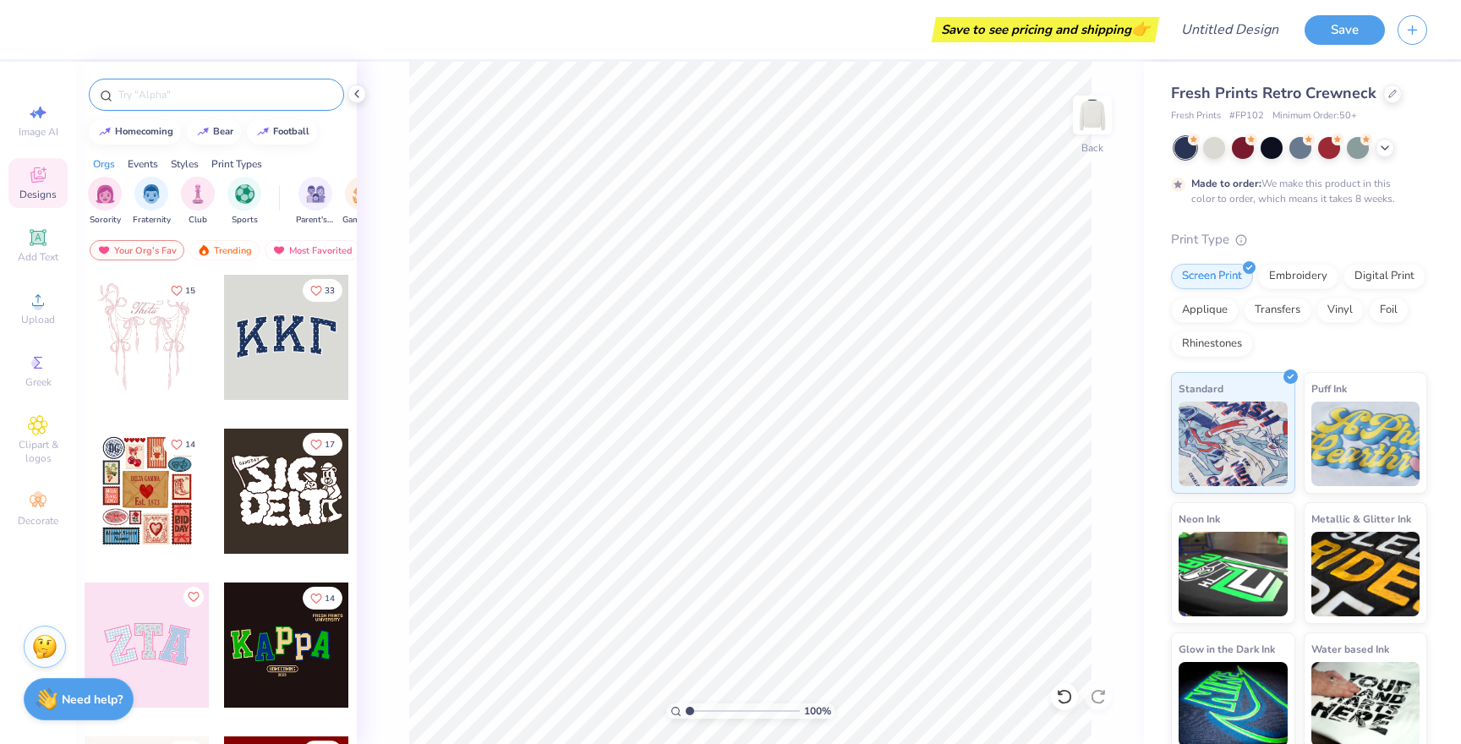
click at [234, 103] on div at bounding box center [216, 95] width 255 height 32
click at [228, 95] on input "text" at bounding box center [225, 94] width 216 height 17
type input "kkg"
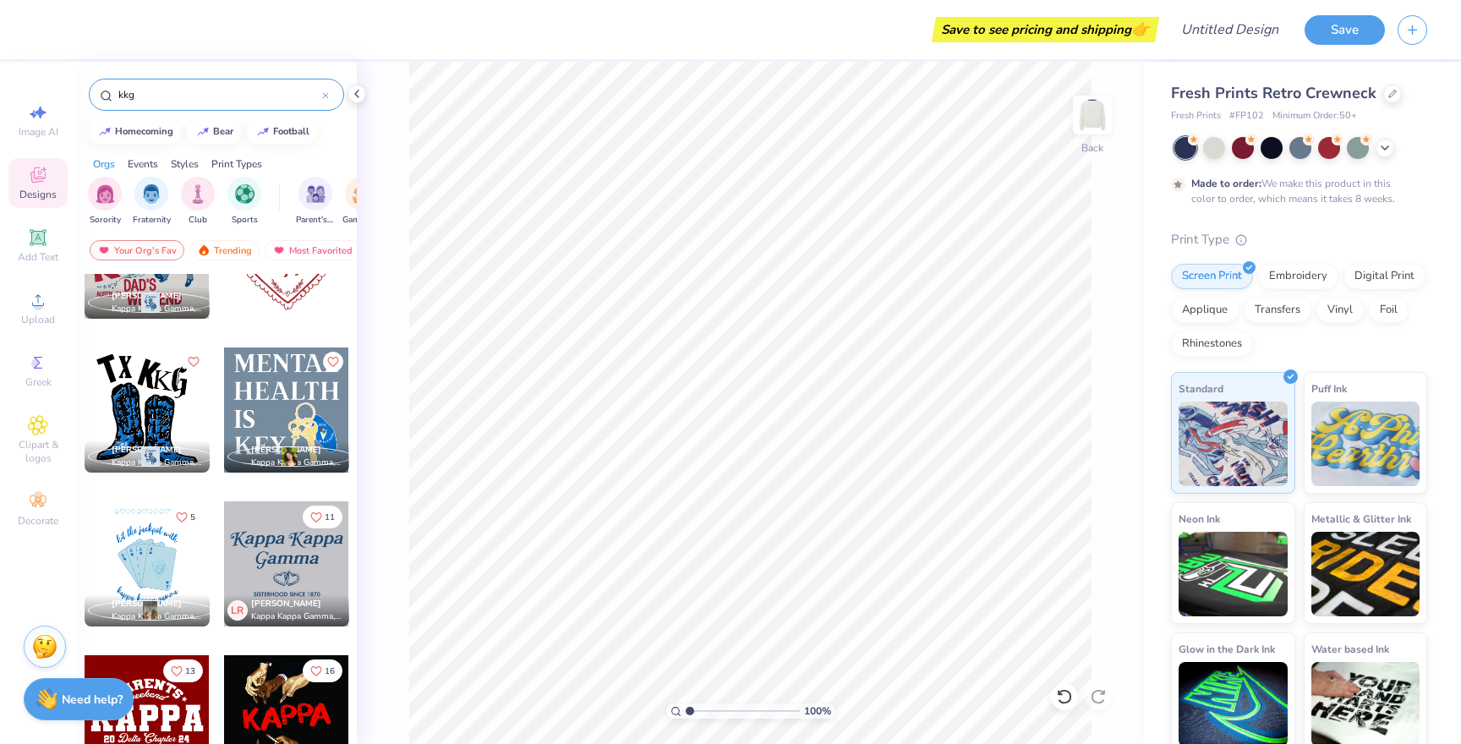
scroll to position [871, 0]
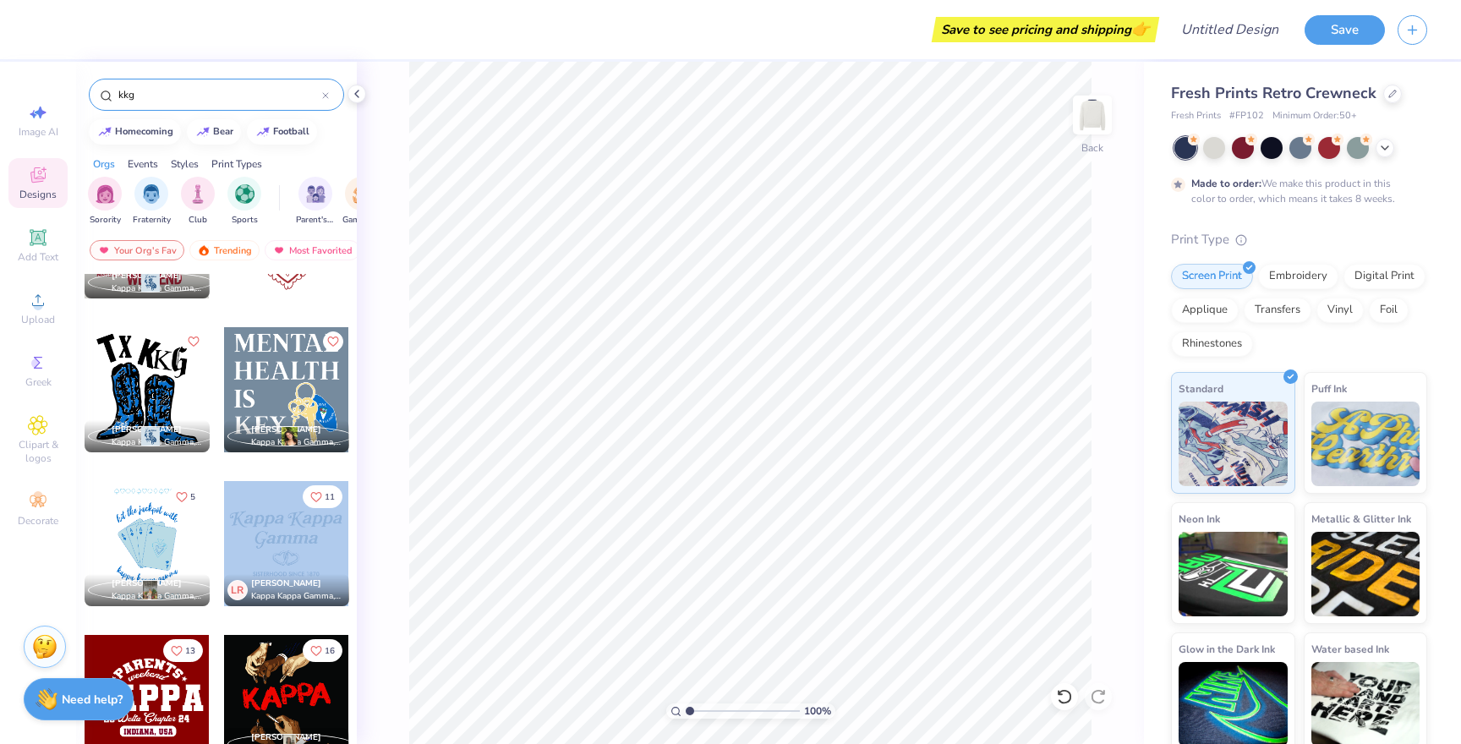
drag, startPoint x: 300, startPoint y: 532, endPoint x: 226, endPoint y: 590, distance: 94.6
click at [226, 590] on div "11 LR Liliana Ramirez Kappa Kappa Gamma, Duke University" at bounding box center [286, 543] width 127 height 127
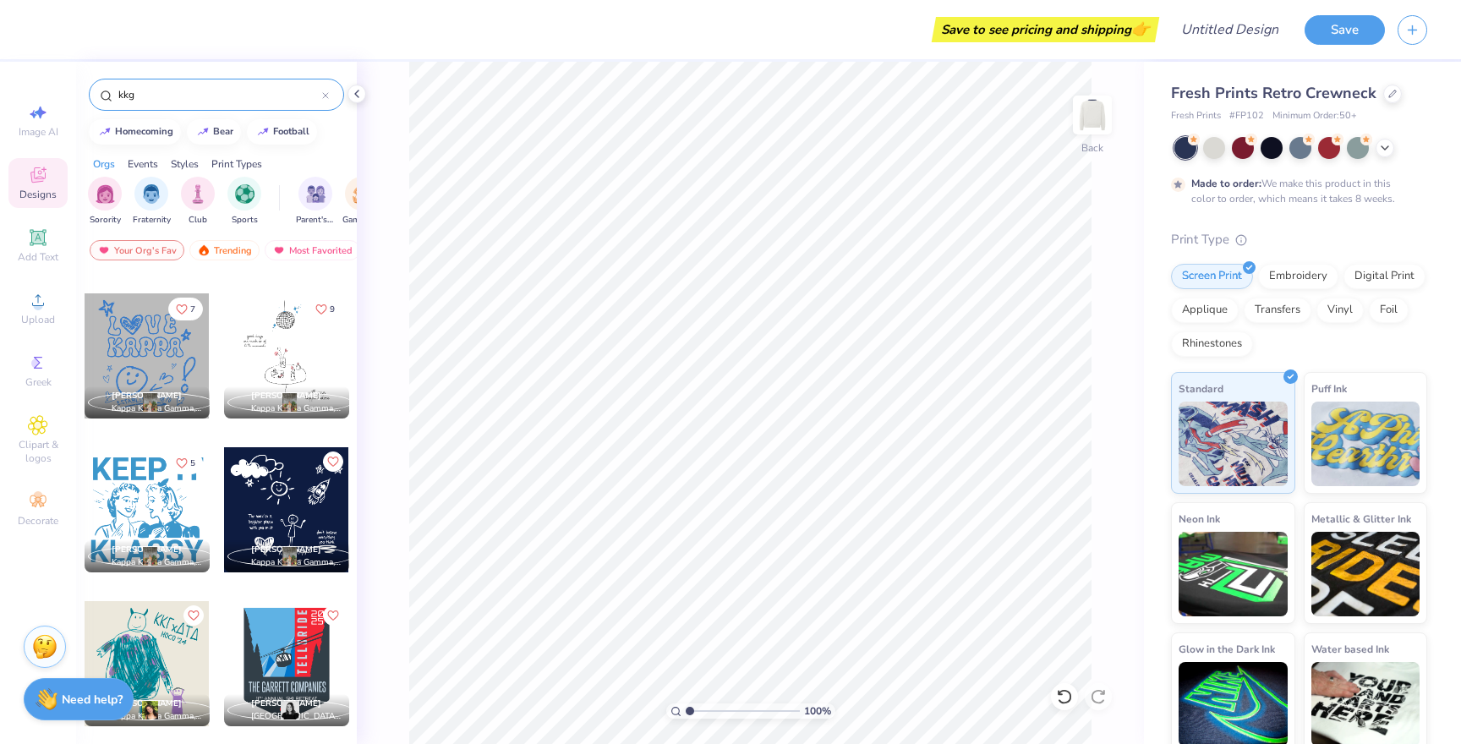
scroll to position [5513, 0]
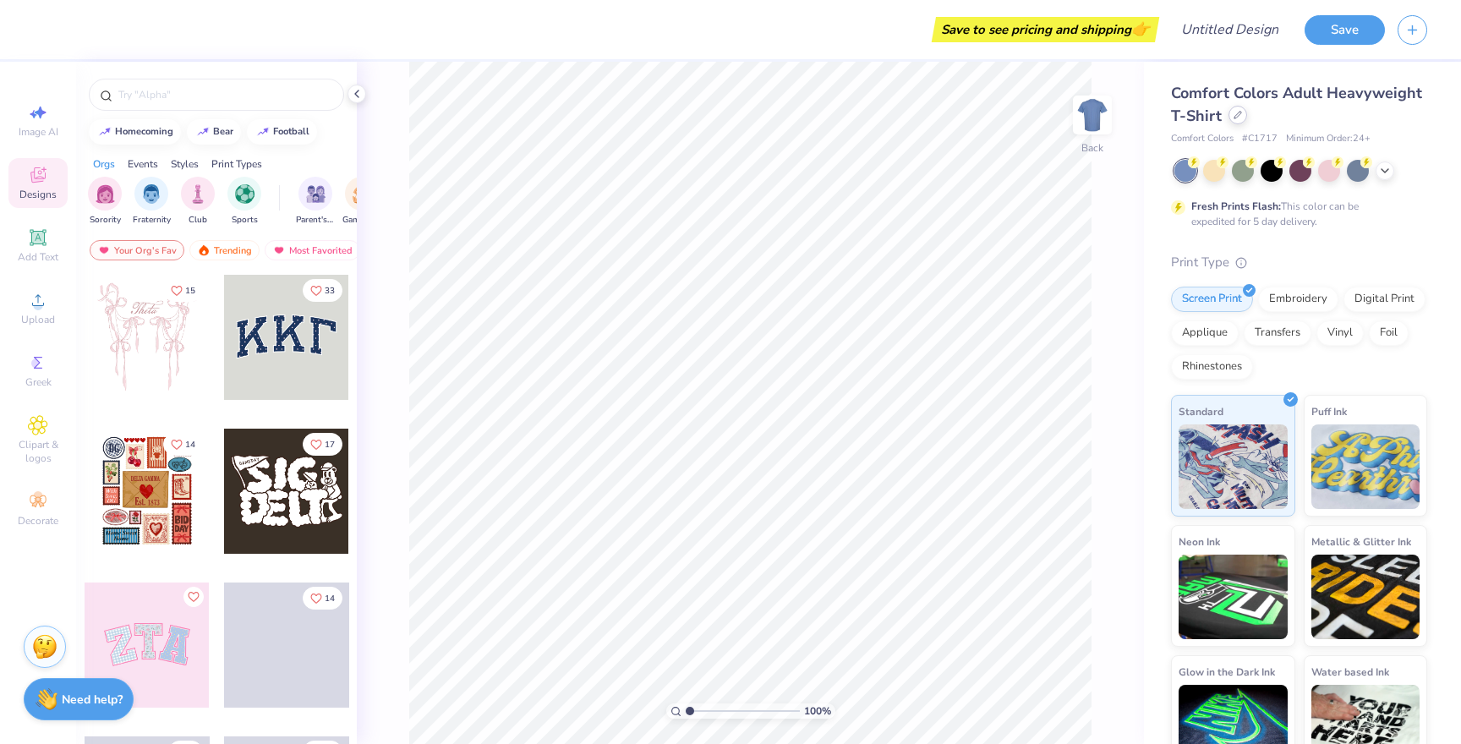
click at [1235, 116] on icon at bounding box center [1238, 115] width 8 height 8
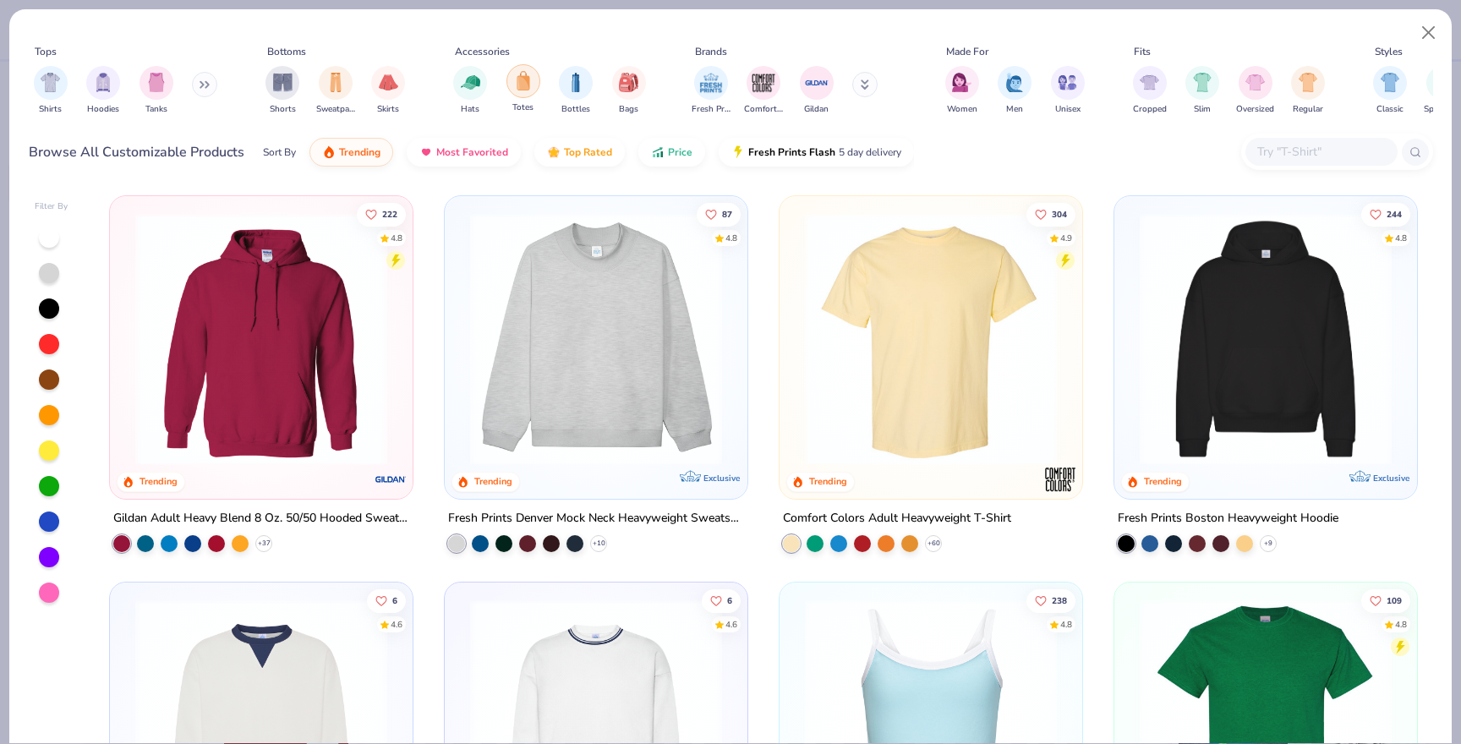
click at [517, 94] on div "filter for Totes" at bounding box center [524, 81] width 34 height 34
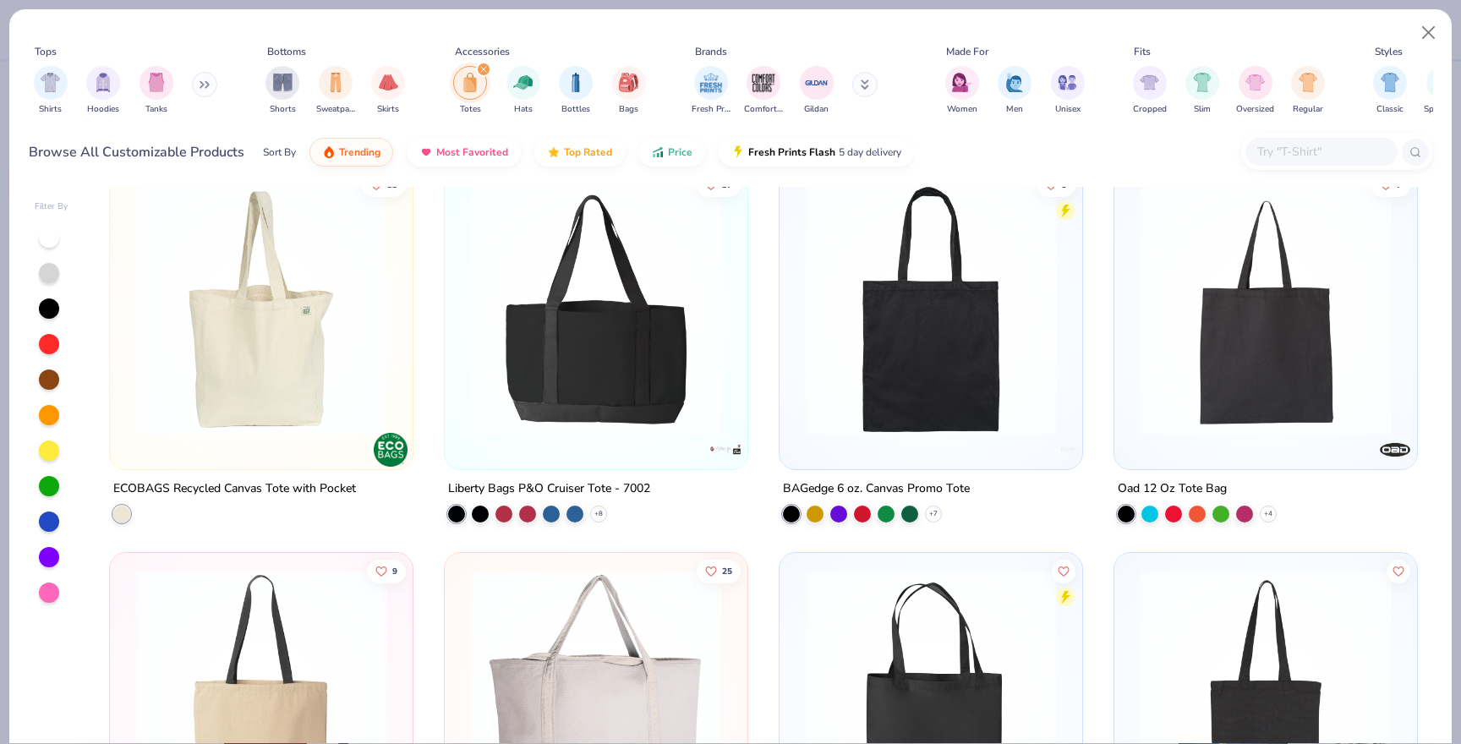
scroll to position [422, 0]
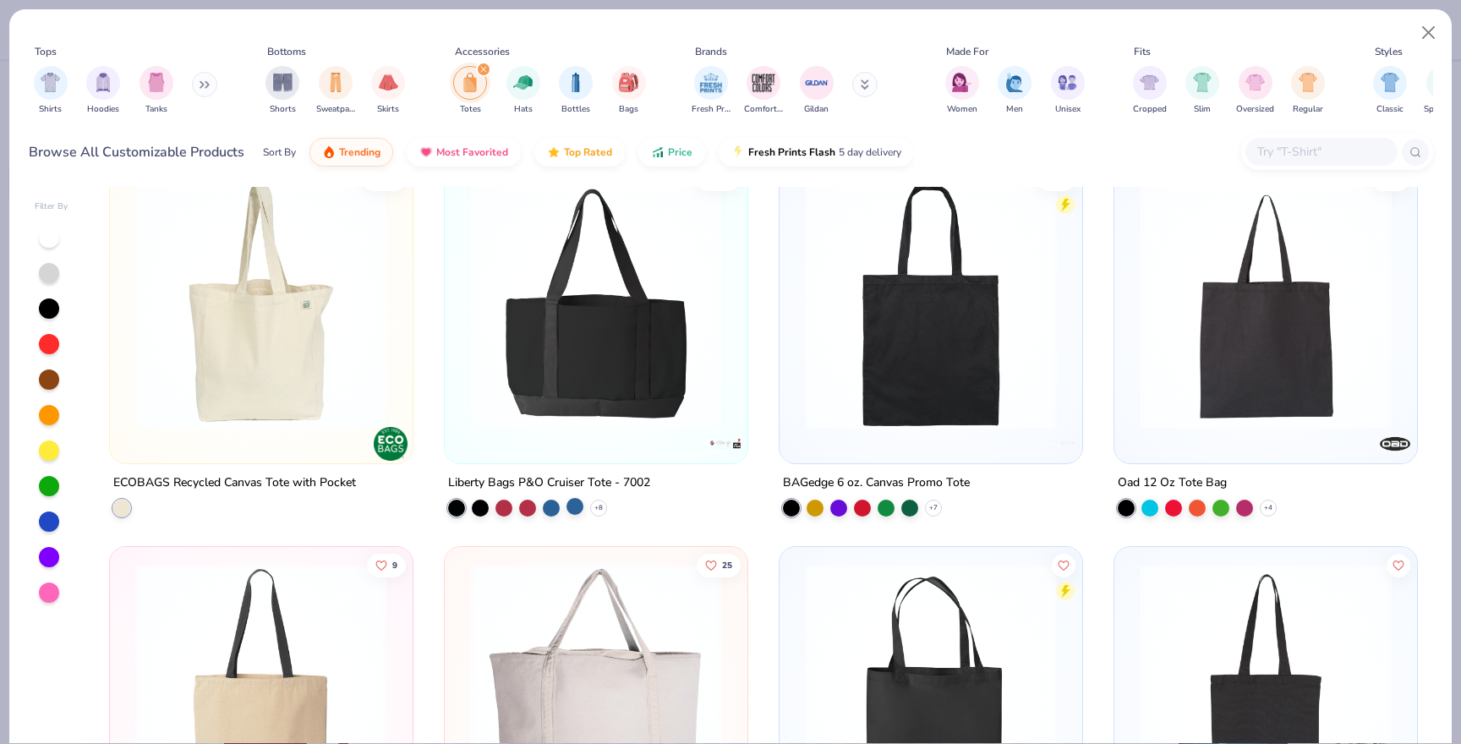
click at [567, 505] on div at bounding box center [575, 505] width 17 height 17
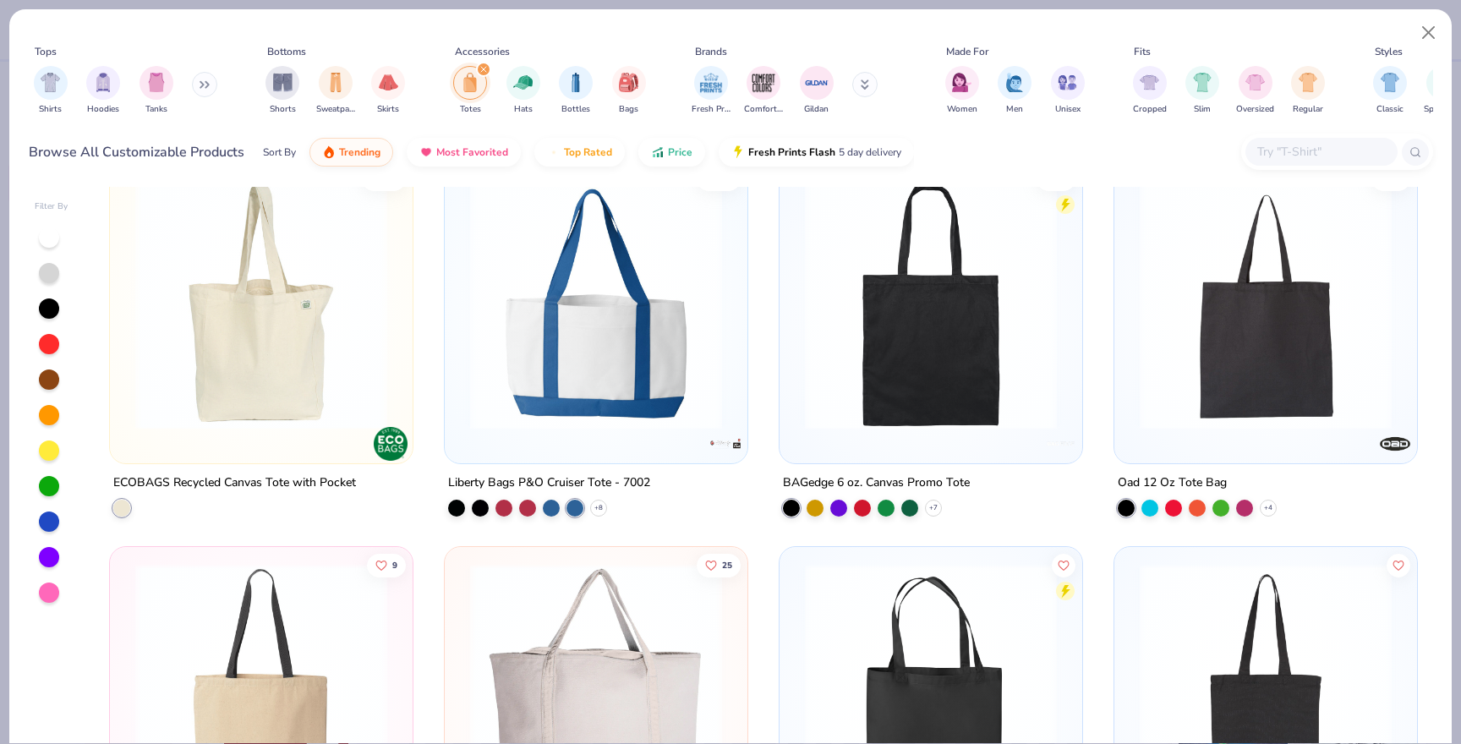
click at [600, 348] on img at bounding box center [596, 304] width 269 height 252
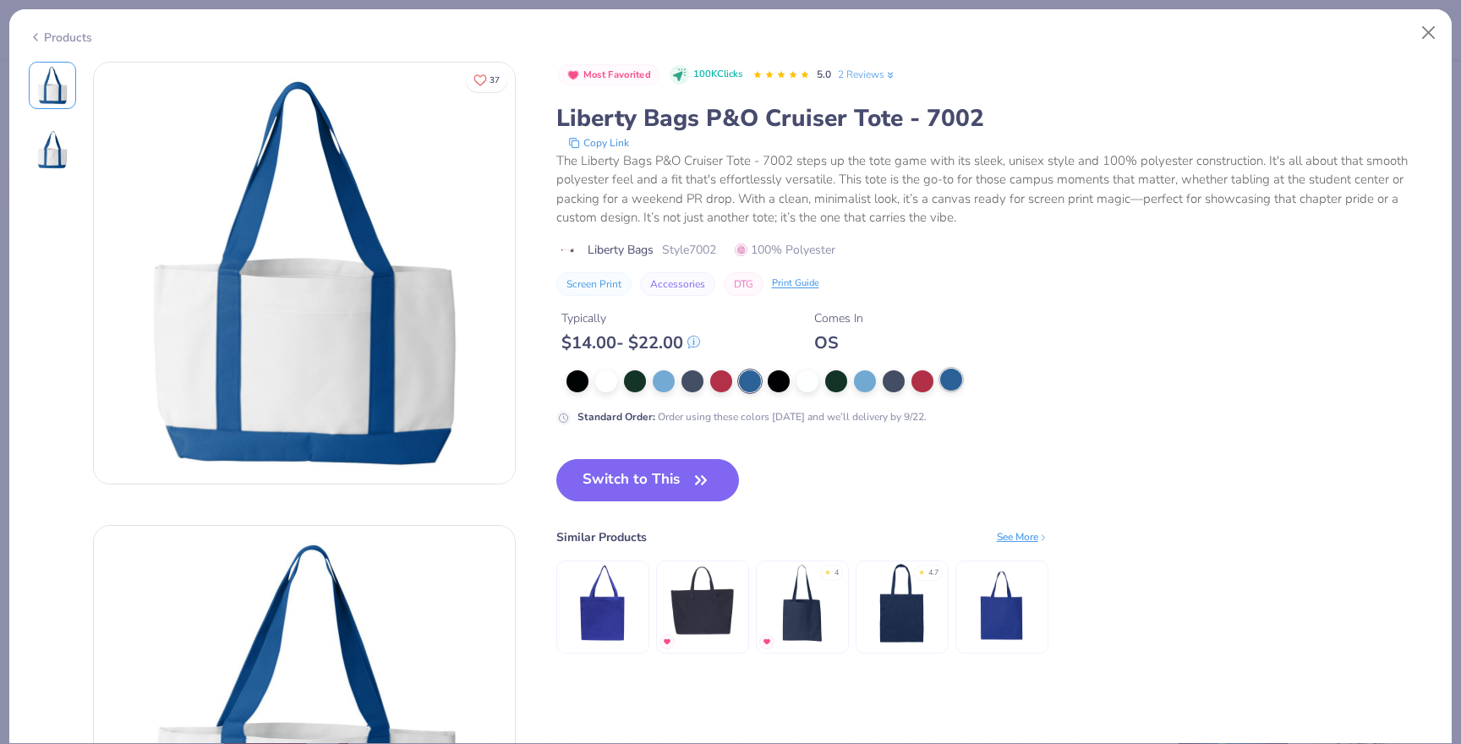
click at [956, 375] on div at bounding box center [951, 380] width 22 height 22
click at [687, 388] on div at bounding box center [693, 380] width 22 height 22
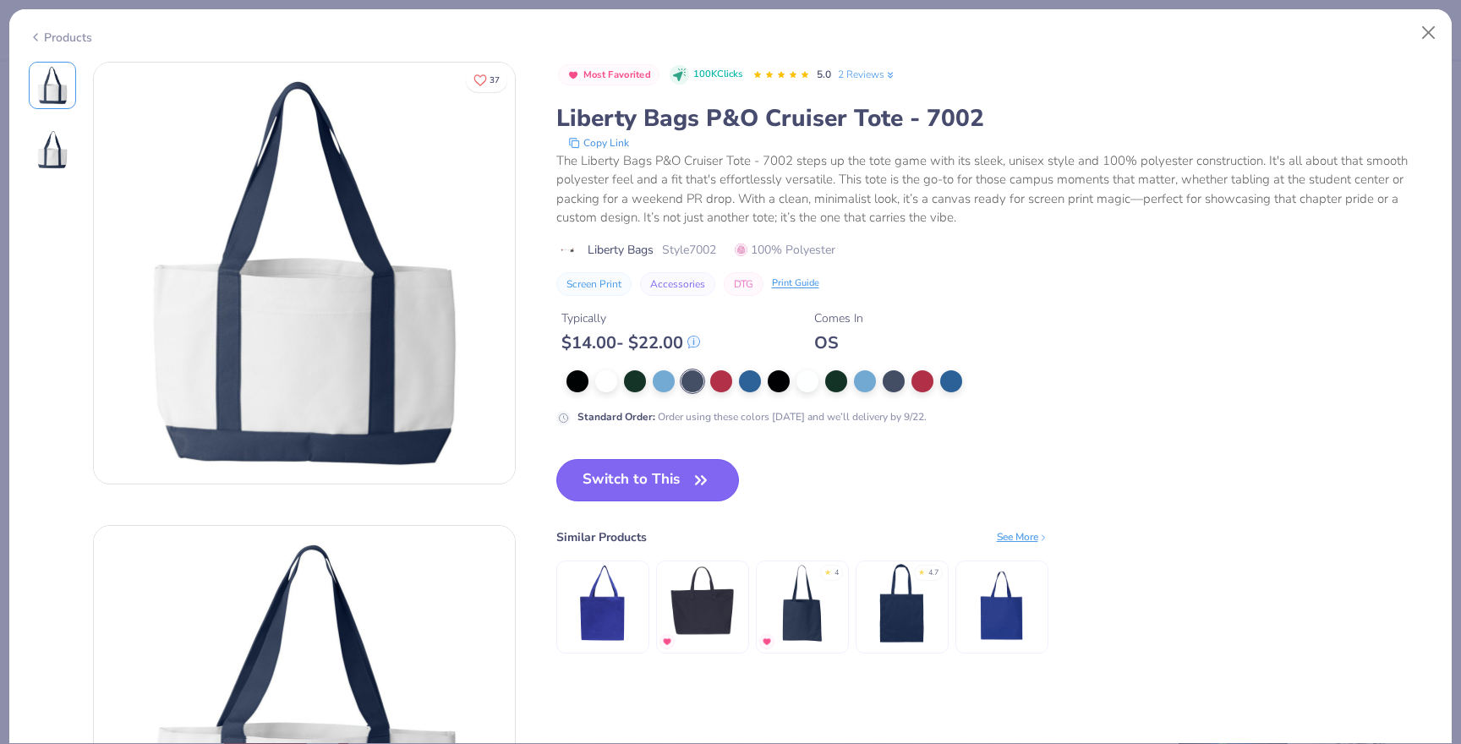
click at [699, 462] on button "Switch to This" at bounding box center [648, 480] width 184 height 42
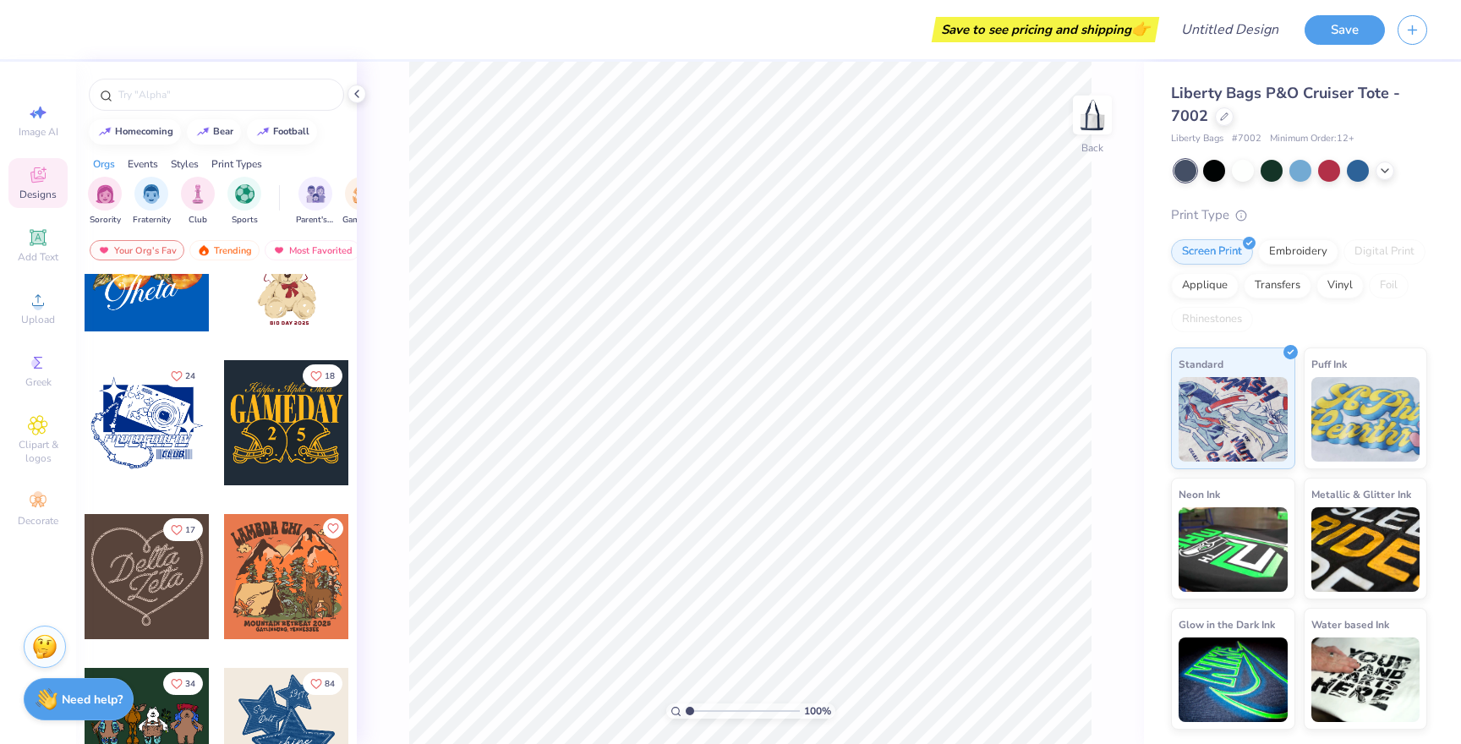
scroll to position [694, 0]
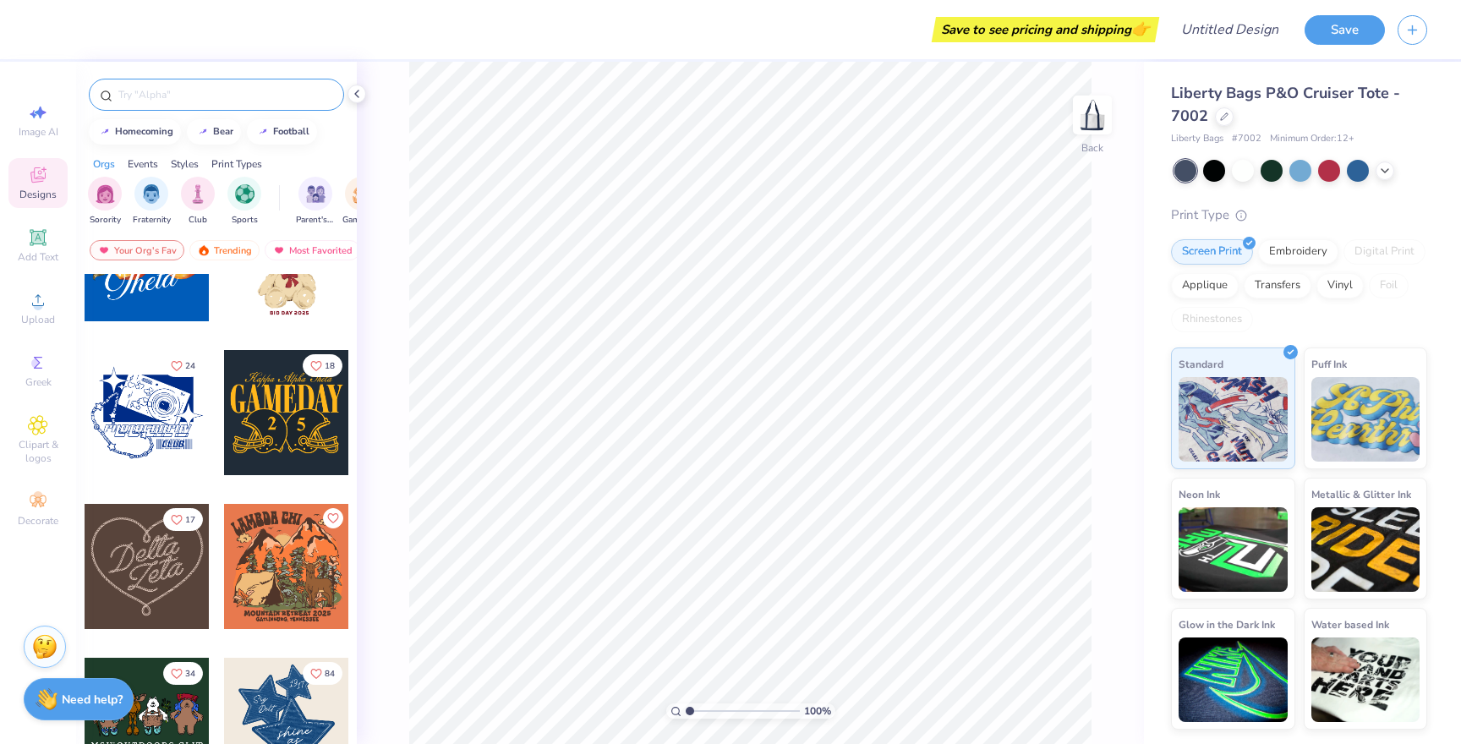
click at [222, 90] on input "text" at bounding box center [225, 94] width 216 height 17
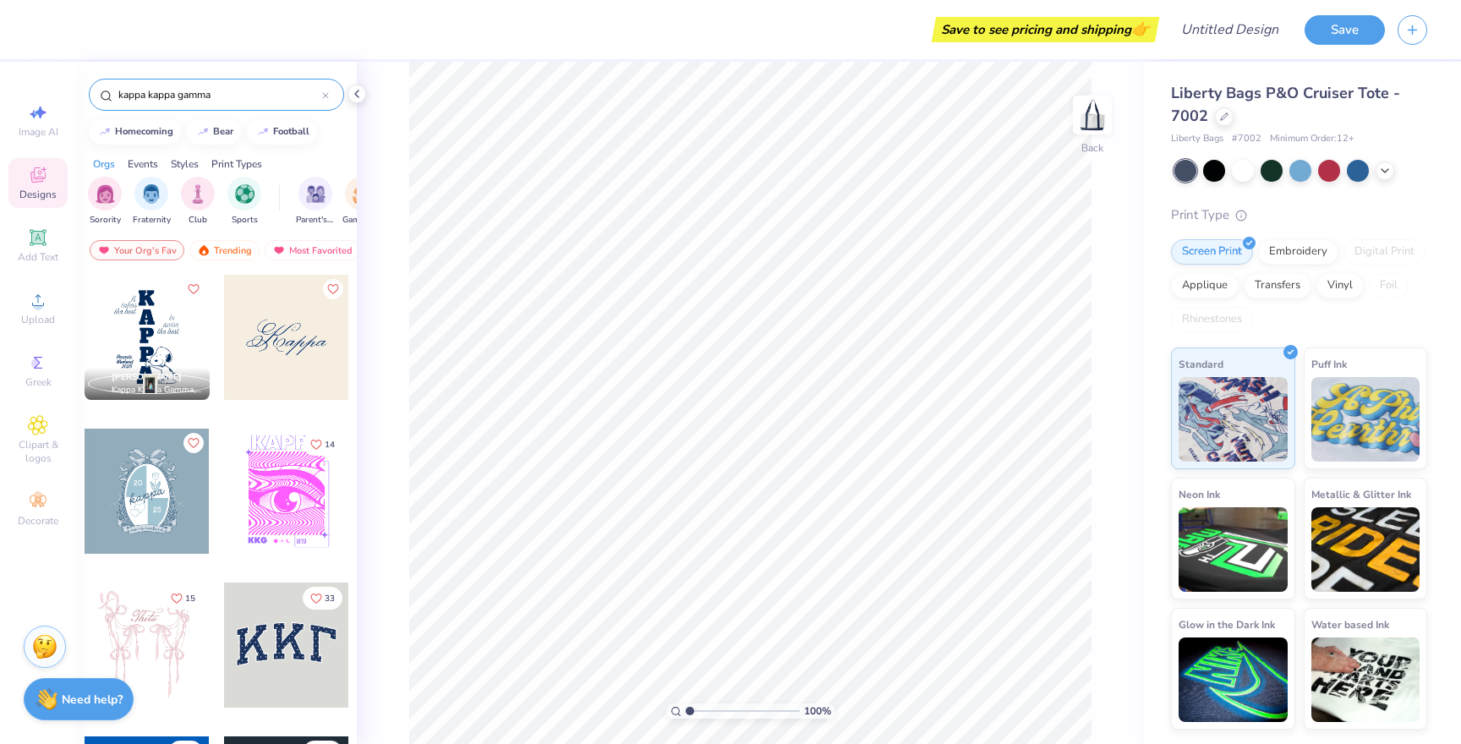
type input "kappa kappa gamma"
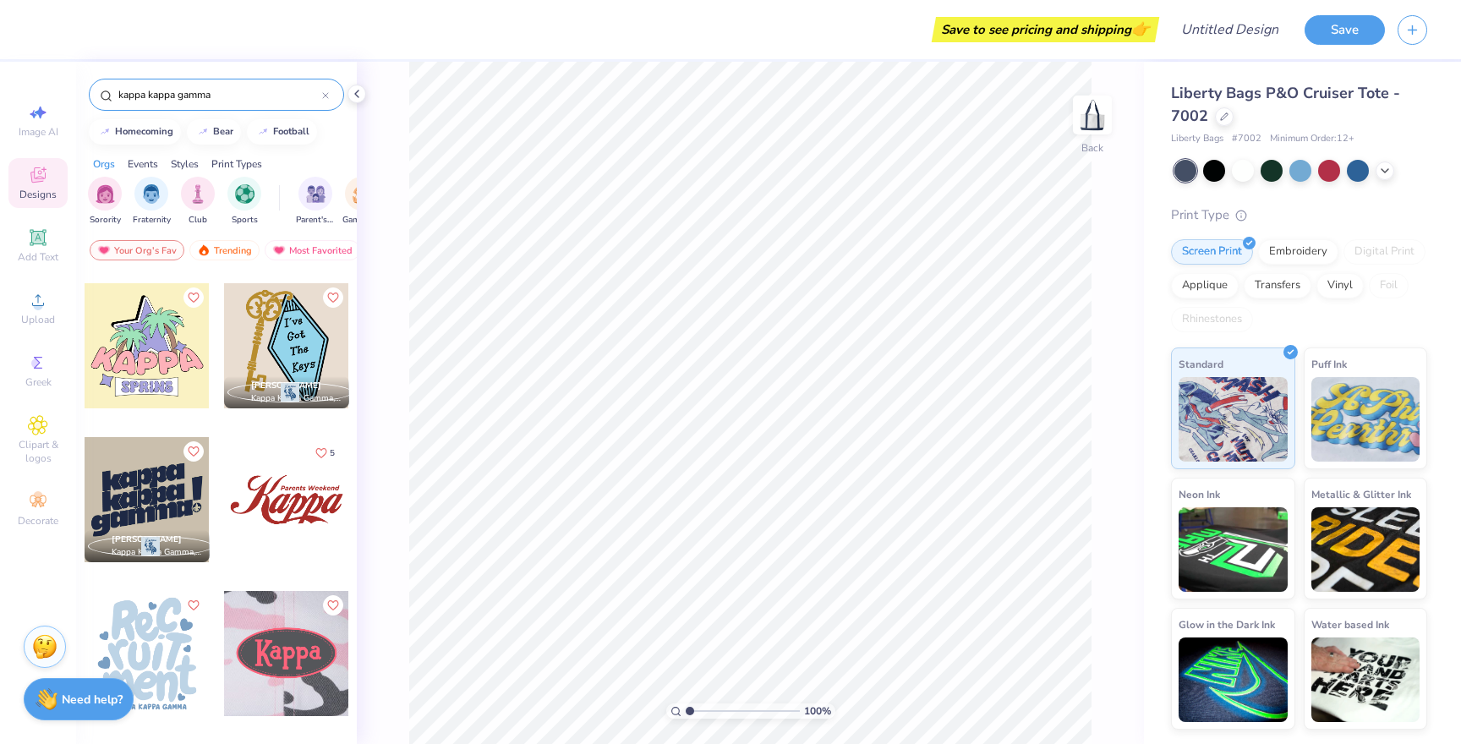
scroll to position [4143, 0]
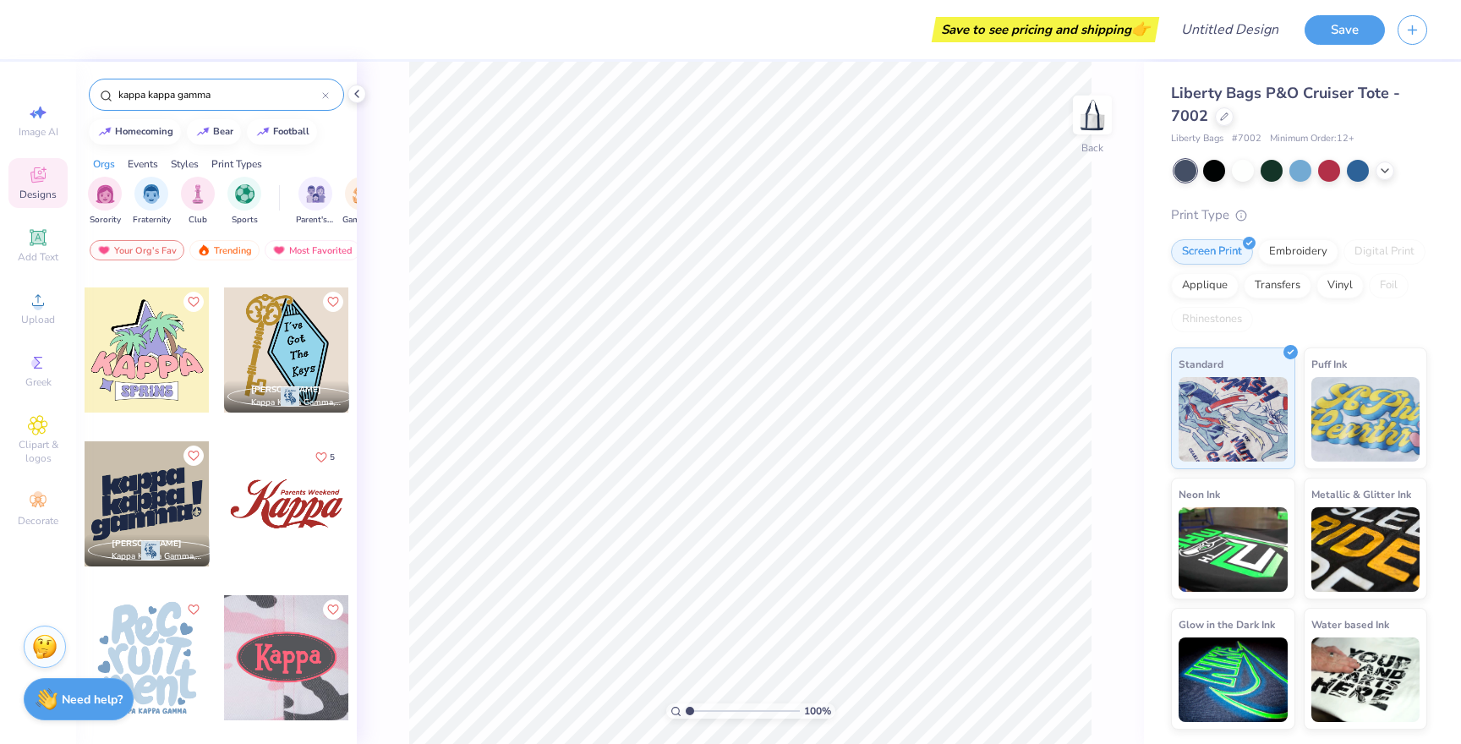
click at [301, 326] on div at bounding box center [286, 350] width 125 height 125
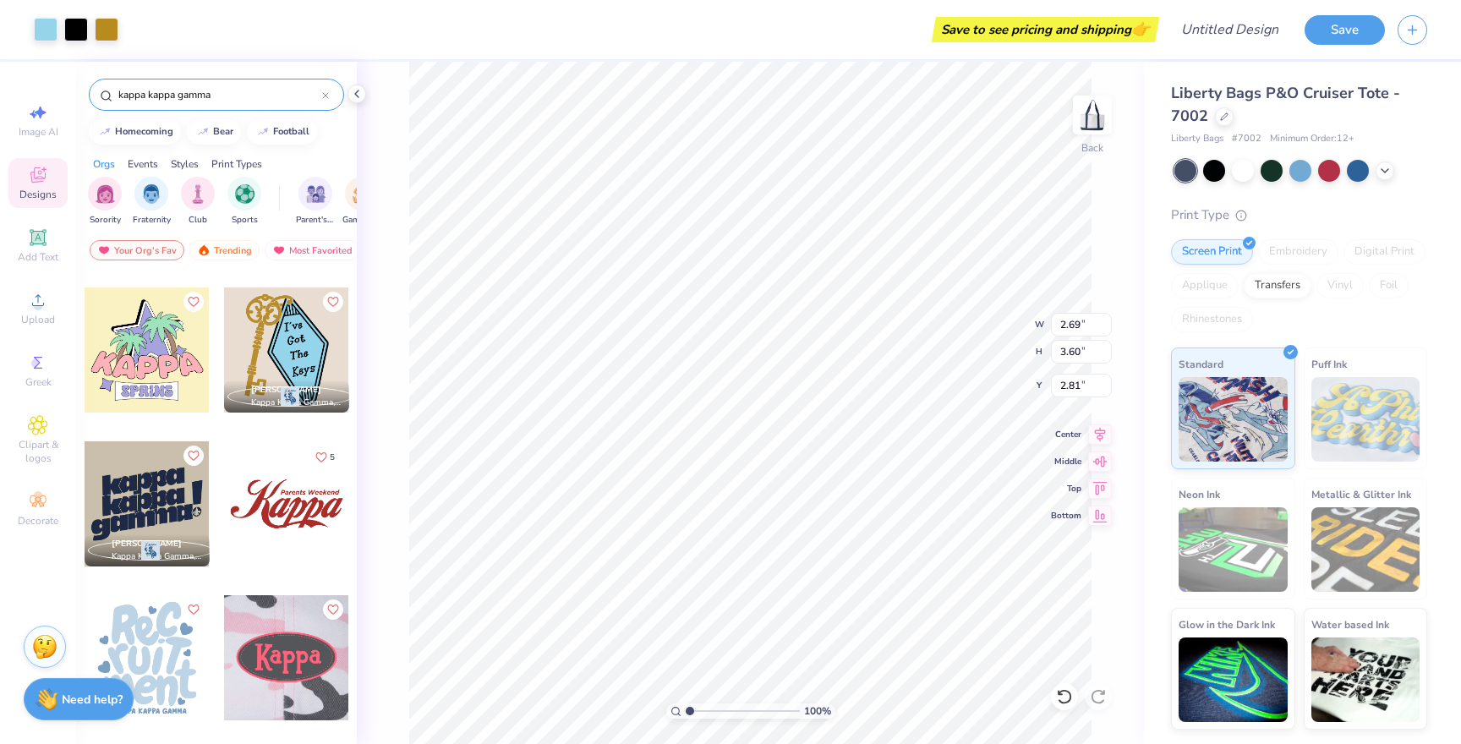
type input "2.69"
type input "3.60"
type input "2.81"
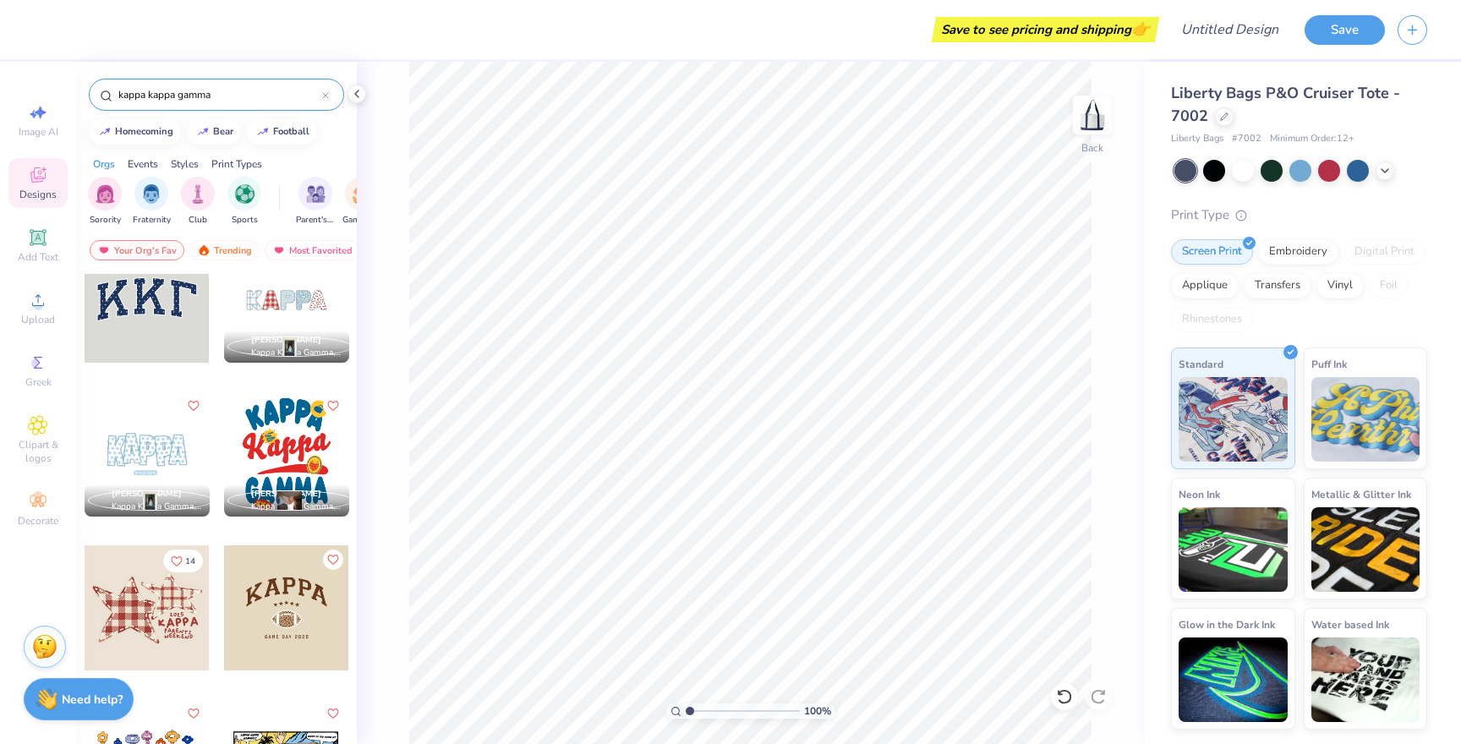
scroll to position [0, 0]
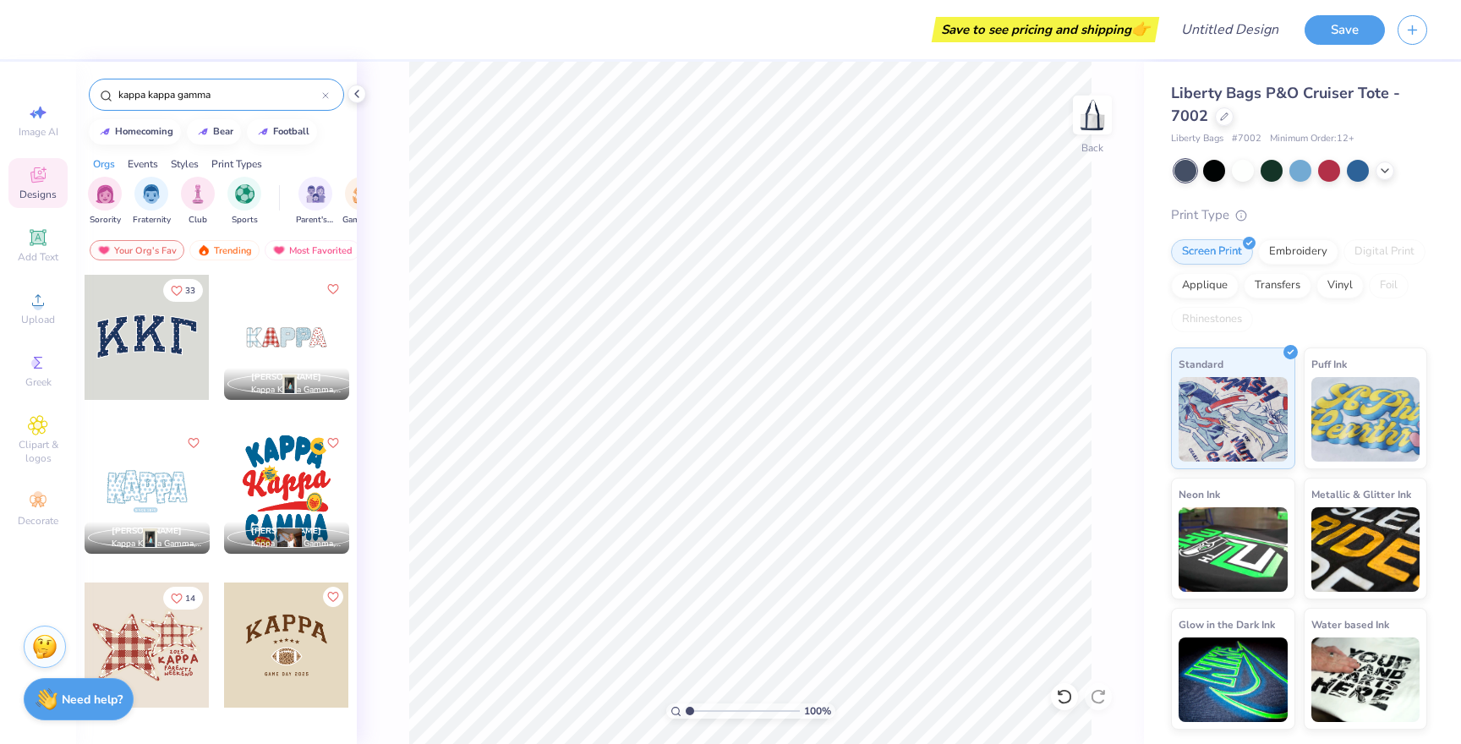
click at [140, 653] on div at bounding box center [147, 645] width 125 height 125
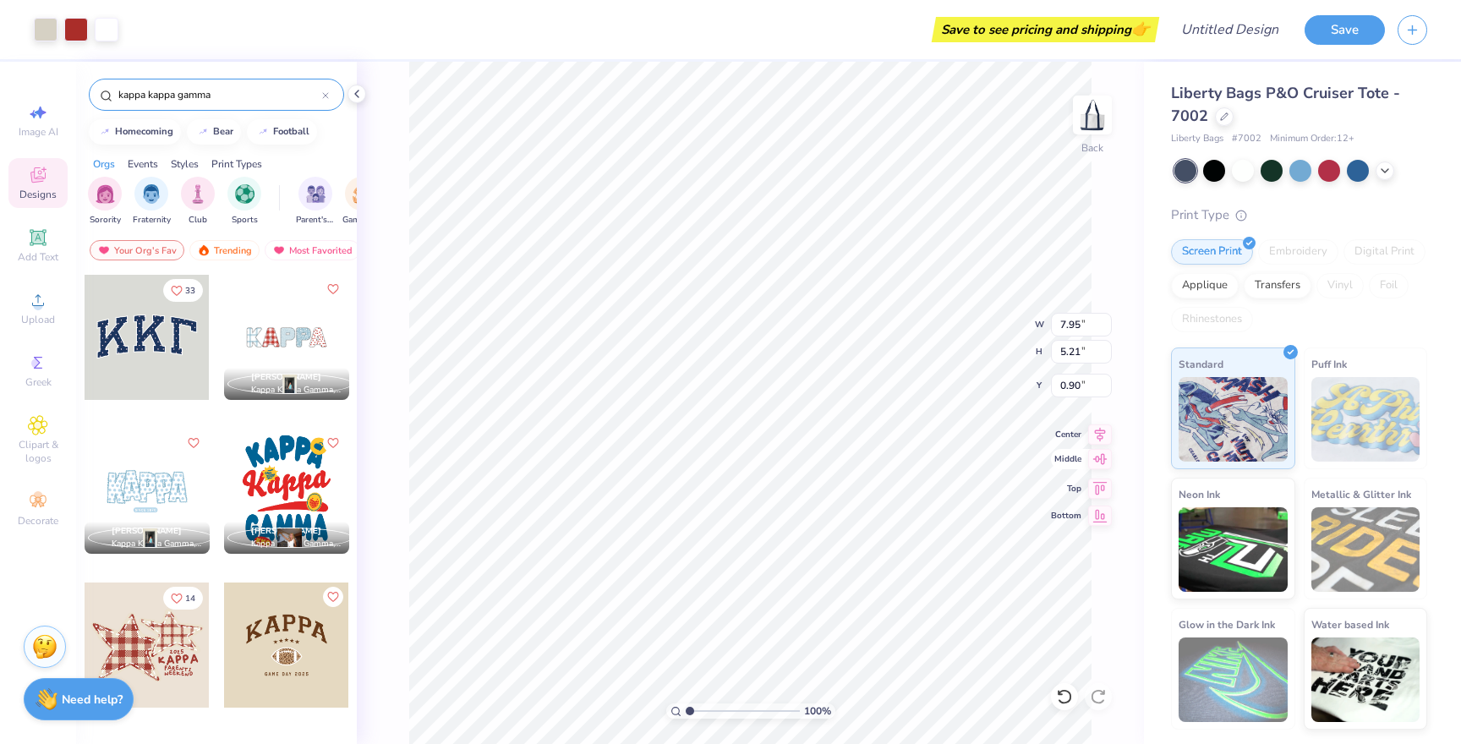
type input "6.23"
type input "4.08"
type input "-0.00"
type input "0.00"
click at [49, 33] on div at bounding box center [46, 28] width 24 height 24
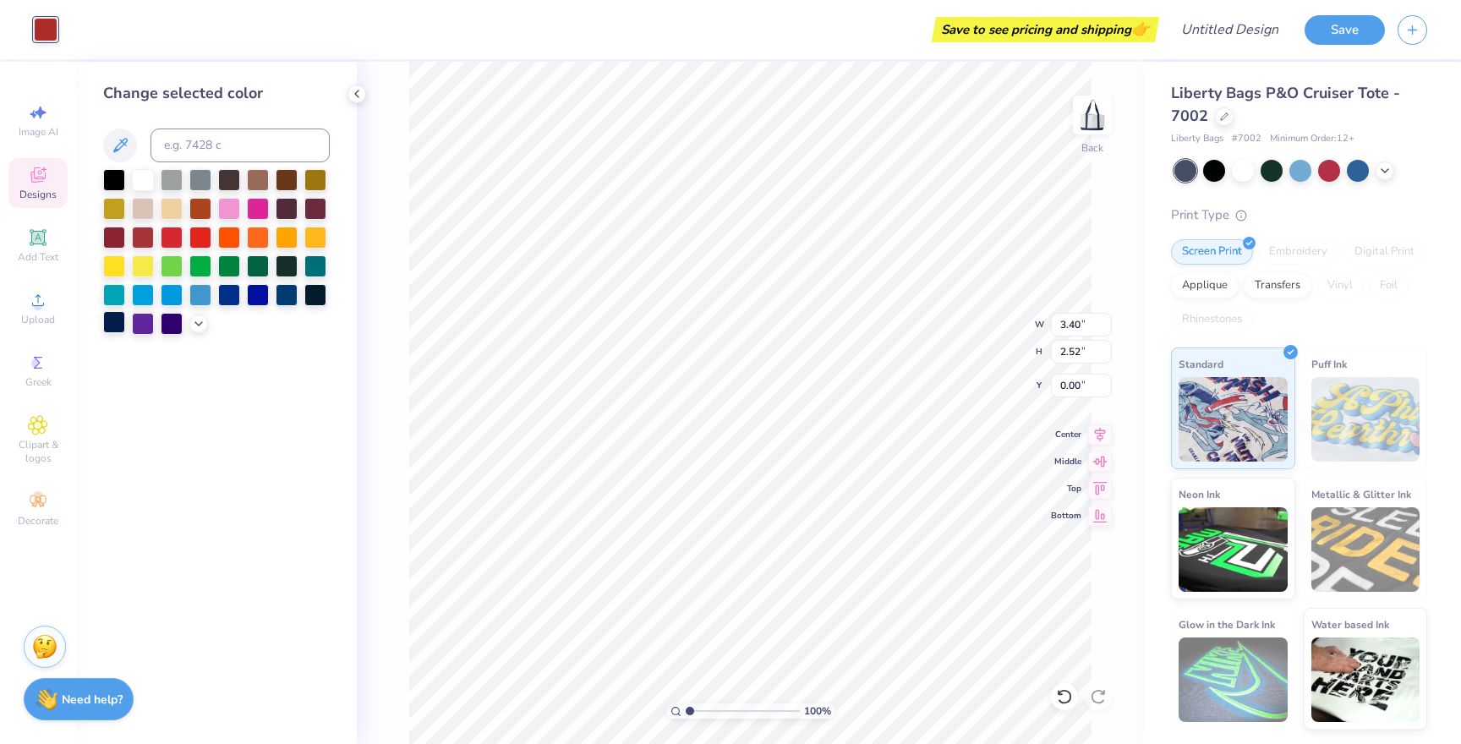
click at [112, 322] on div at bounding box center [114, 322] width 22 height 22
type input "3.80"
type input "3.72"
type input "0.31"
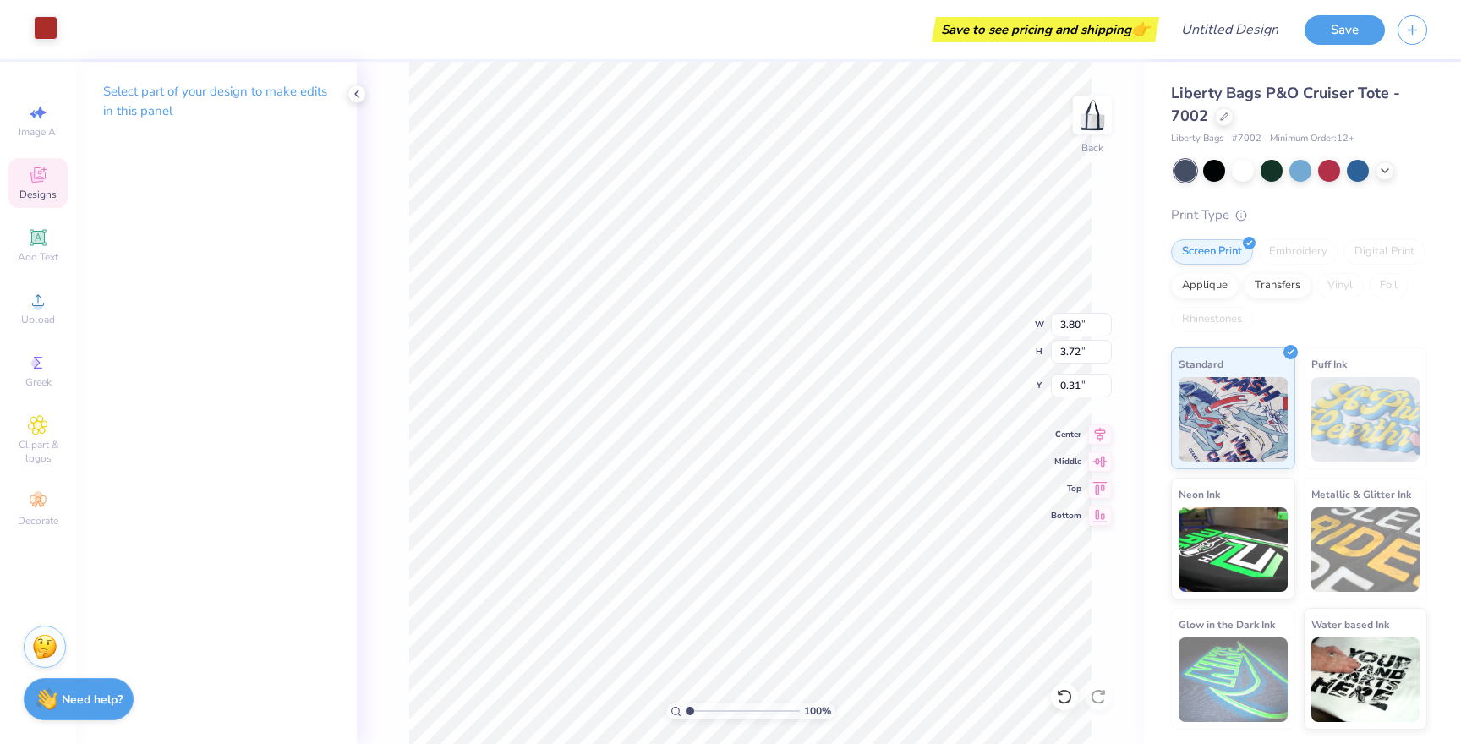
click at [52, 26] on div at bounding box center [46, 28] width 24 height 24
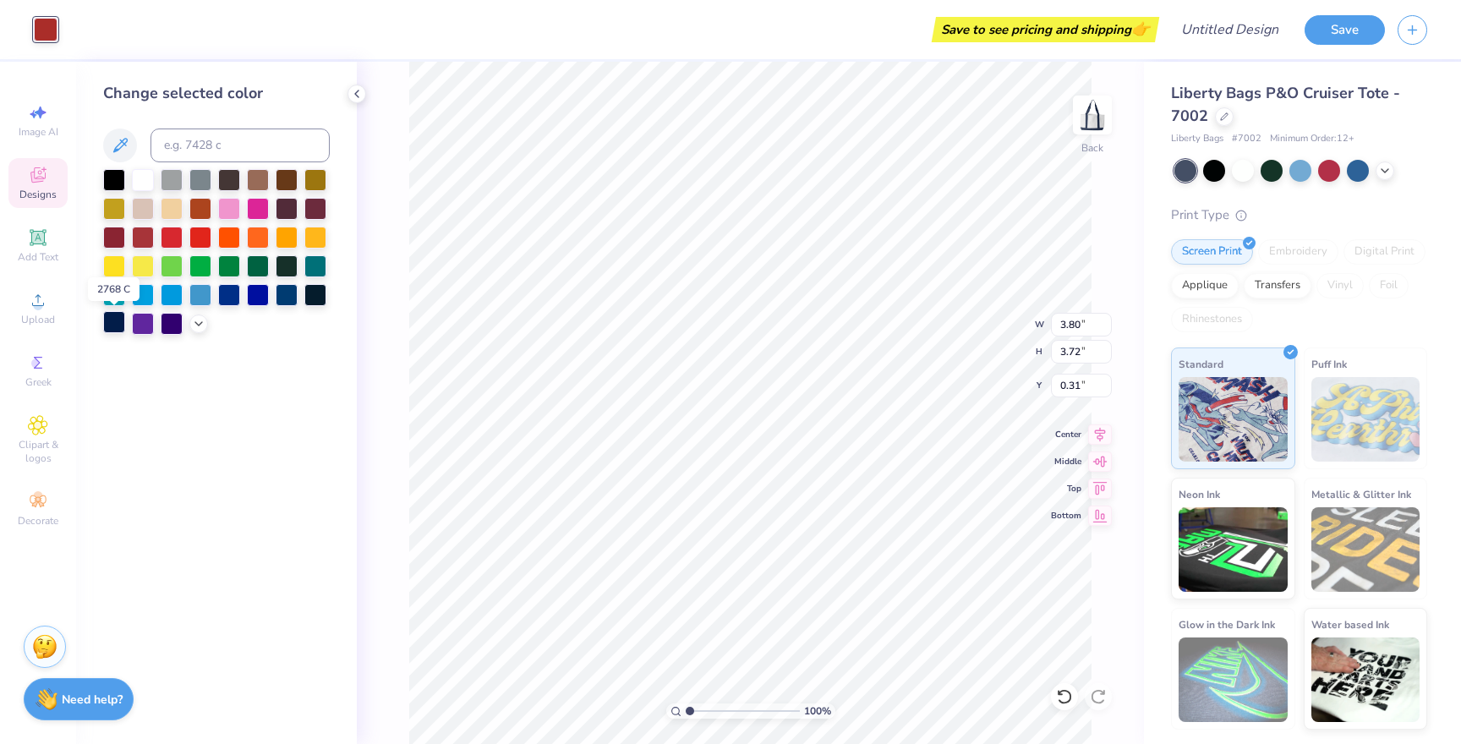
click at [112, 327] on div at bounding box center [114, 322] width 22 height 22
type input "3.47"
type input "2.63"
type input "0.07"
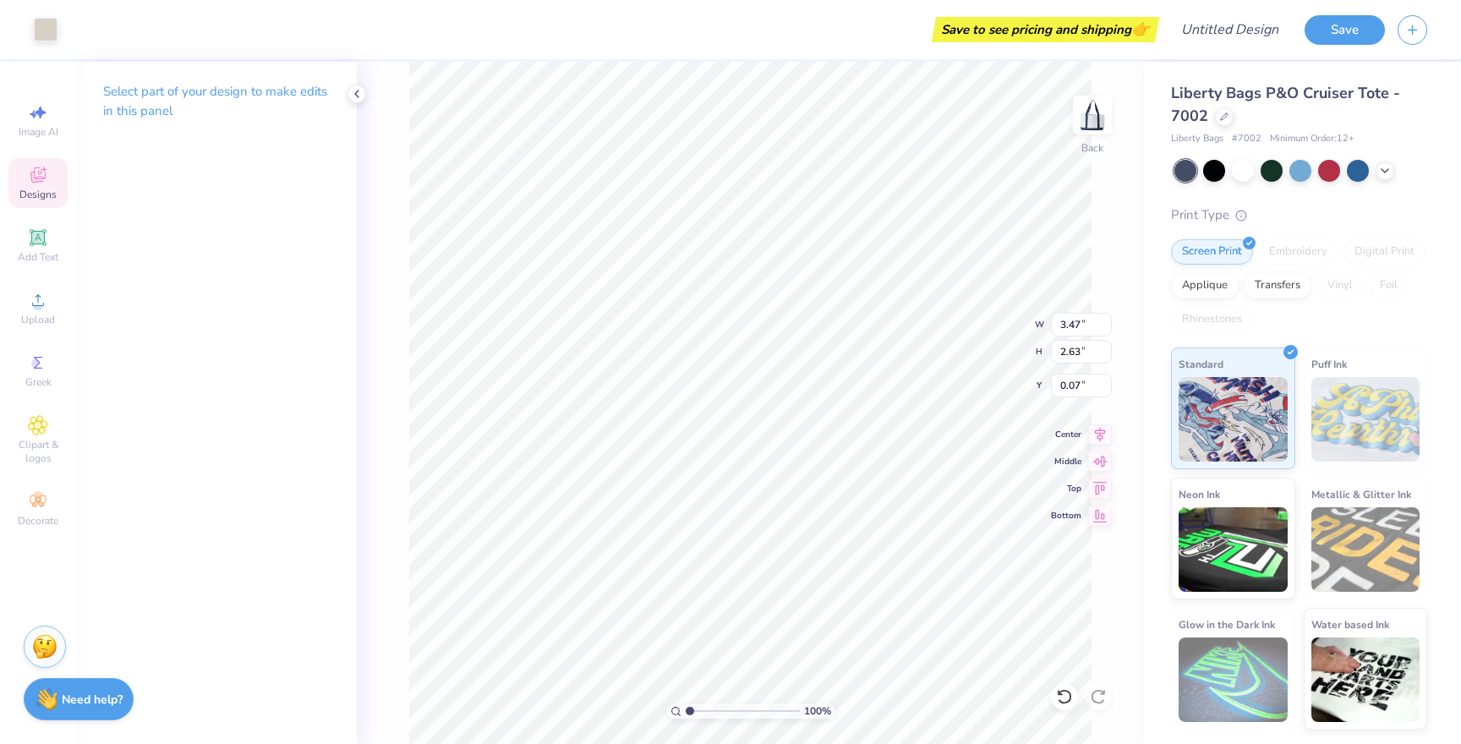
type input "3.40"
type input "2.52"
type input "0.00"
click at [55, 21] on div at bounding box center [46, 28] width 24 height 24
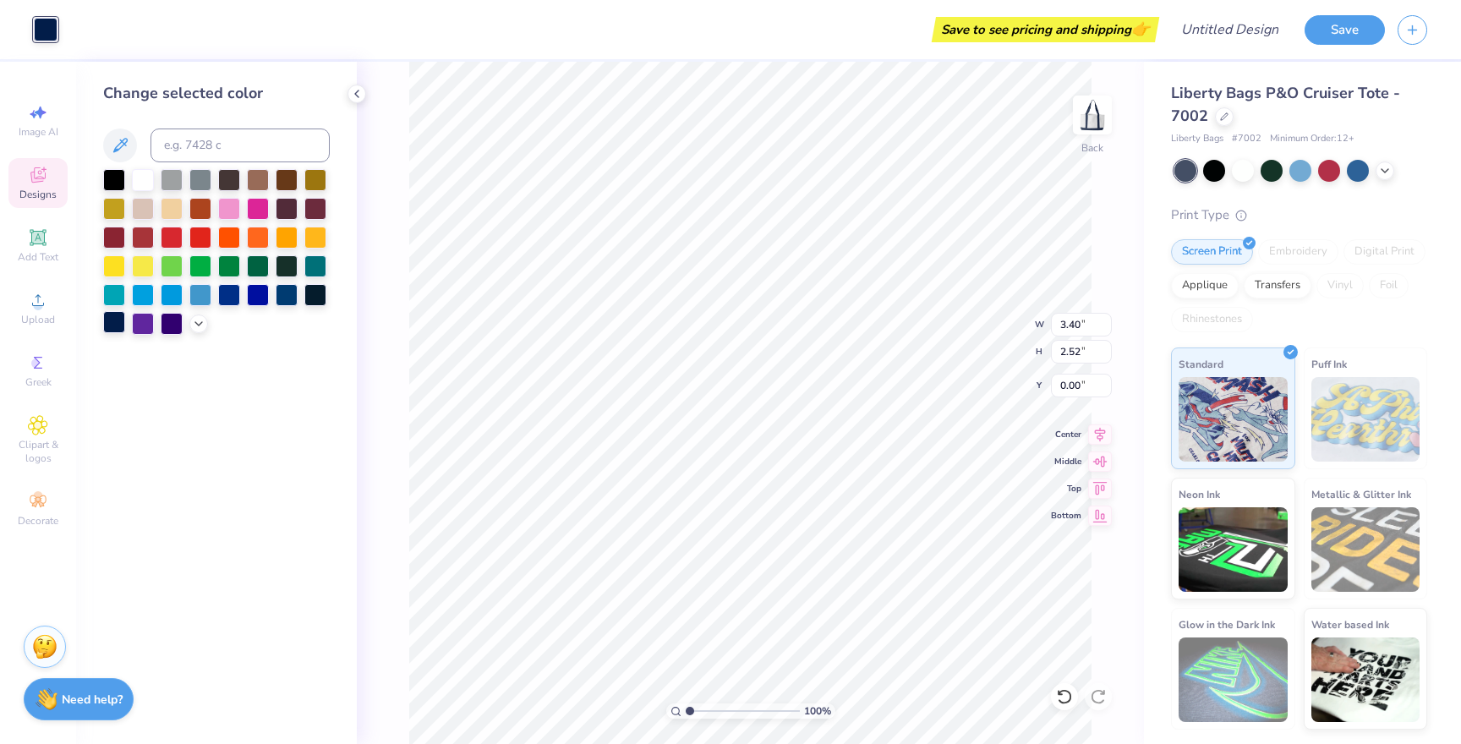
click at [111, 333] on div at bounding box center [114, 322] width 22 height 22
click at [114, 327] on div at bounding box center [114, 322] width 22 height 22
click at [118, 319] on div at bounding box center [114, 322] width 22 height 22
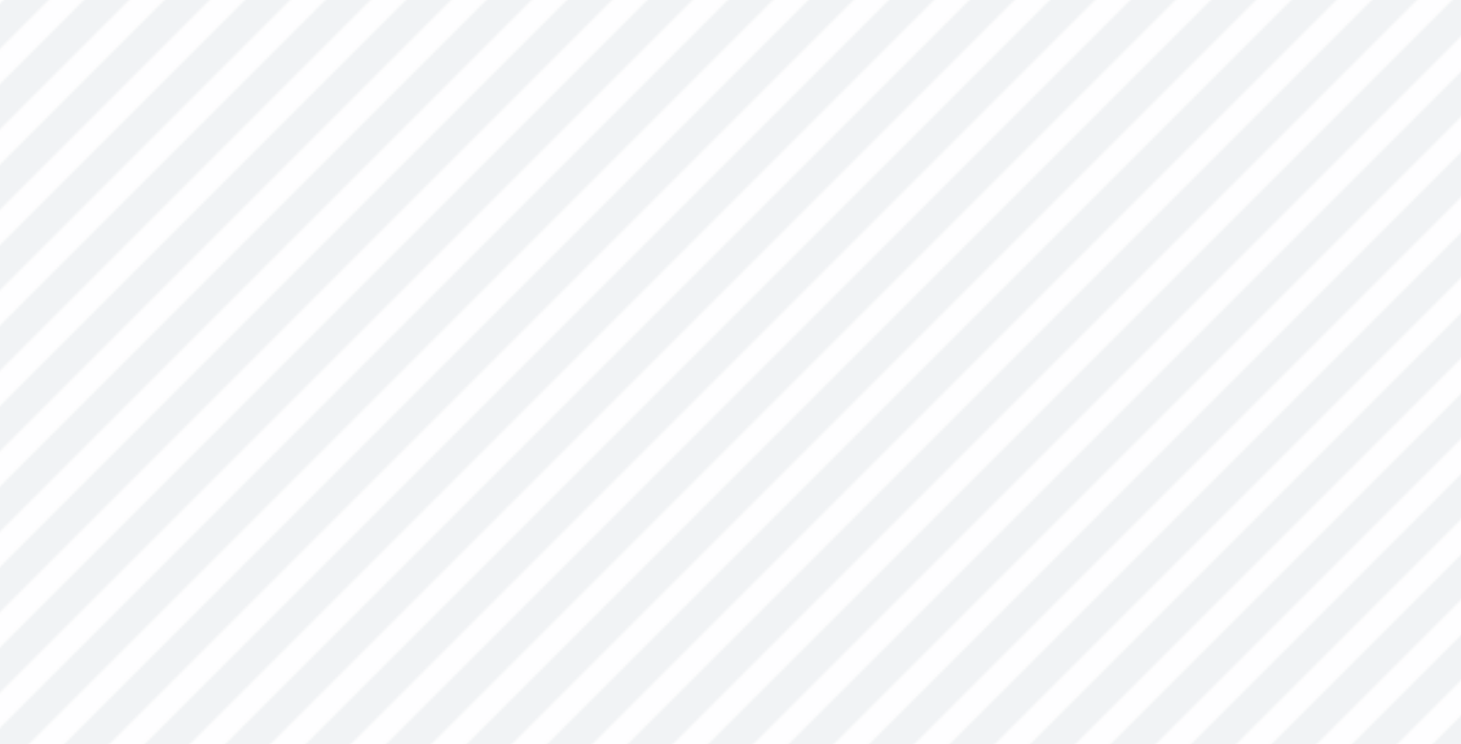
type input "3.16"
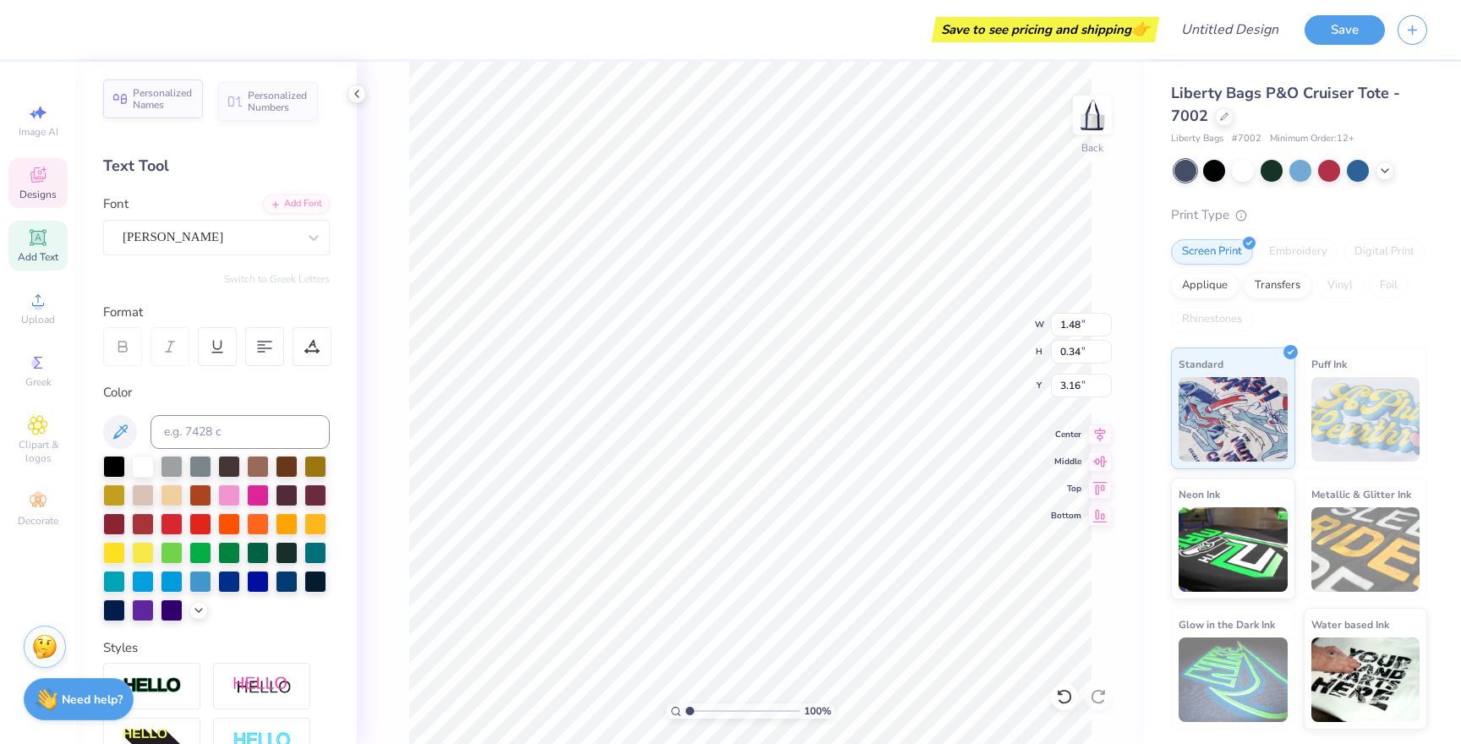
click at [164, 112] on div "Personalized Names" at bounding box center [153, 98] width 100 height 39
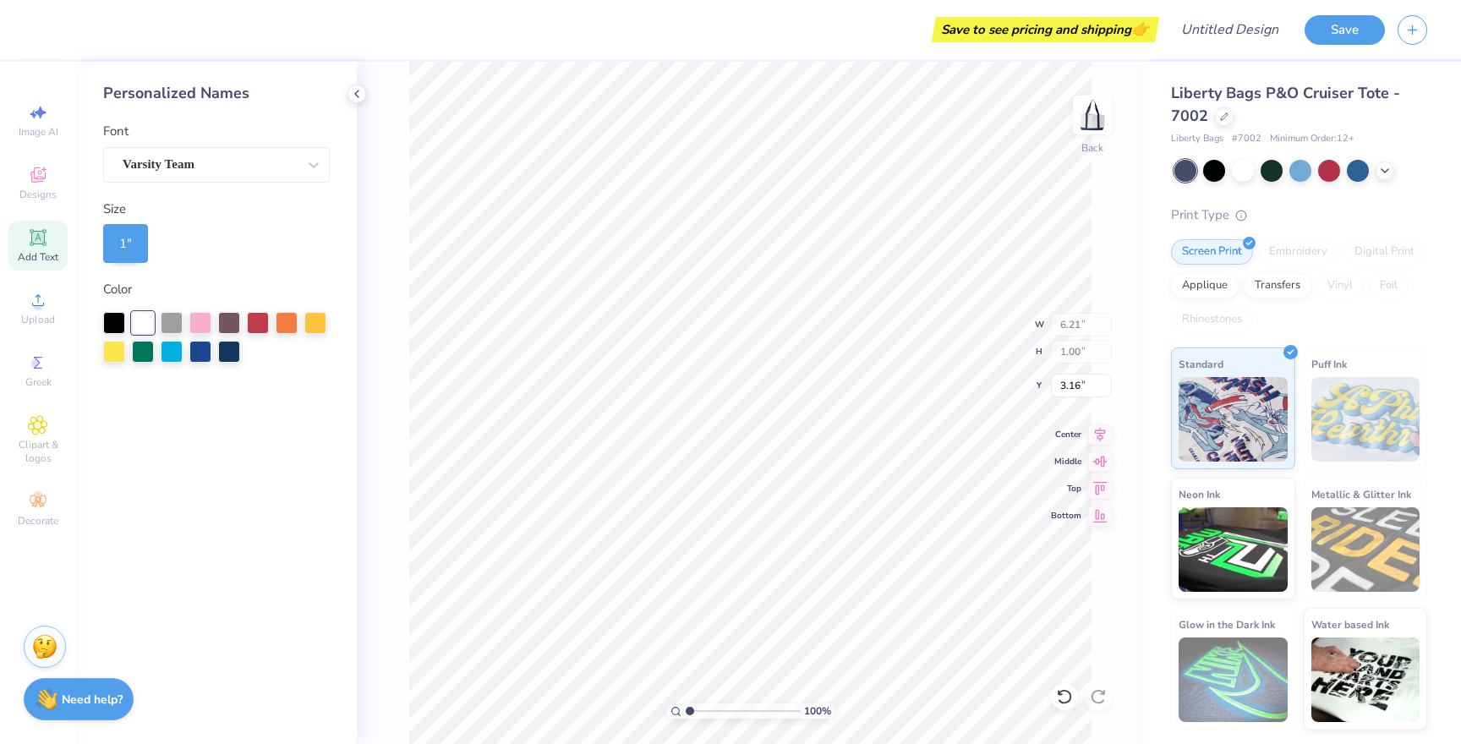
type input "6.21"
type input "1.00"
type input "3.00"
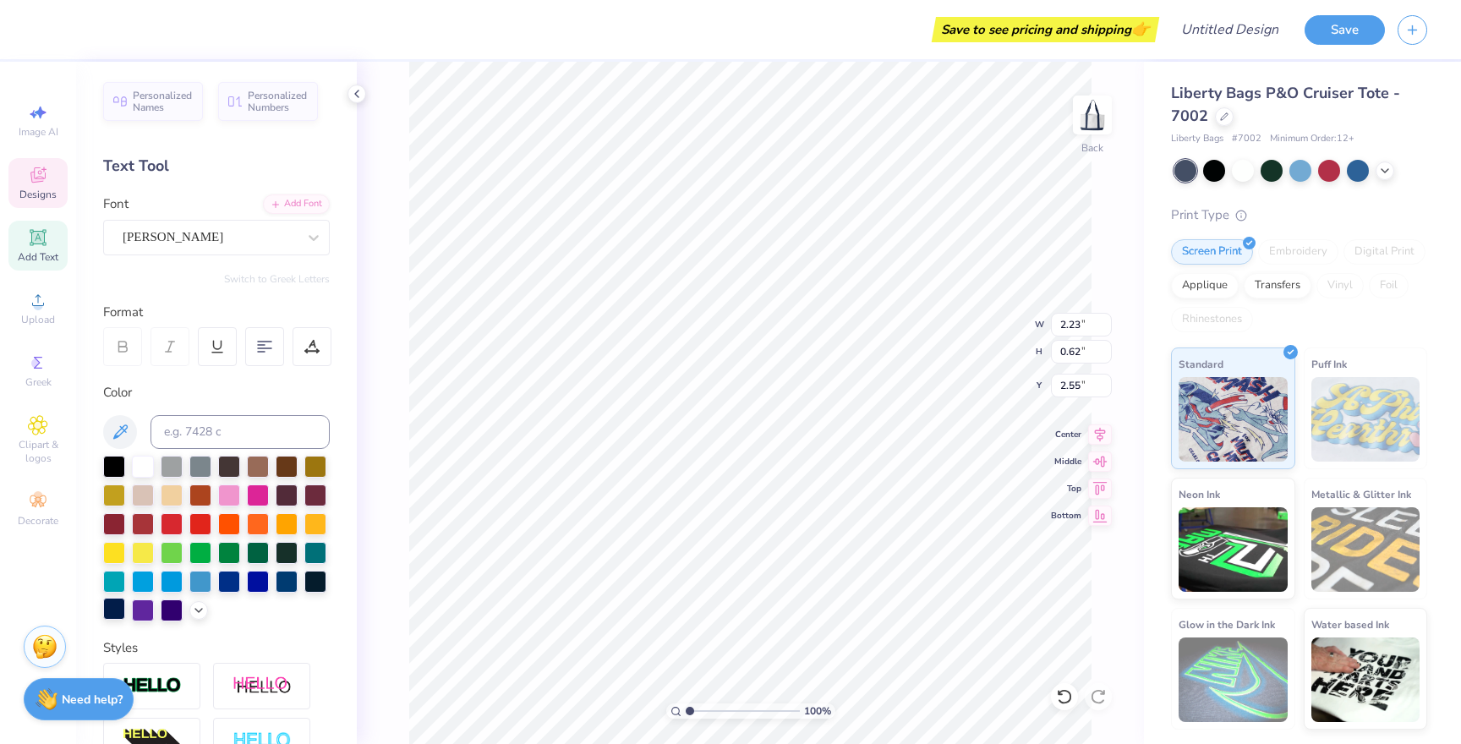
click at [116, 609] on div at bounding box center [114, 609] width 22 height 22
type input "2.21"
type input "0.61"
type input "2.69"
type input "0.75"
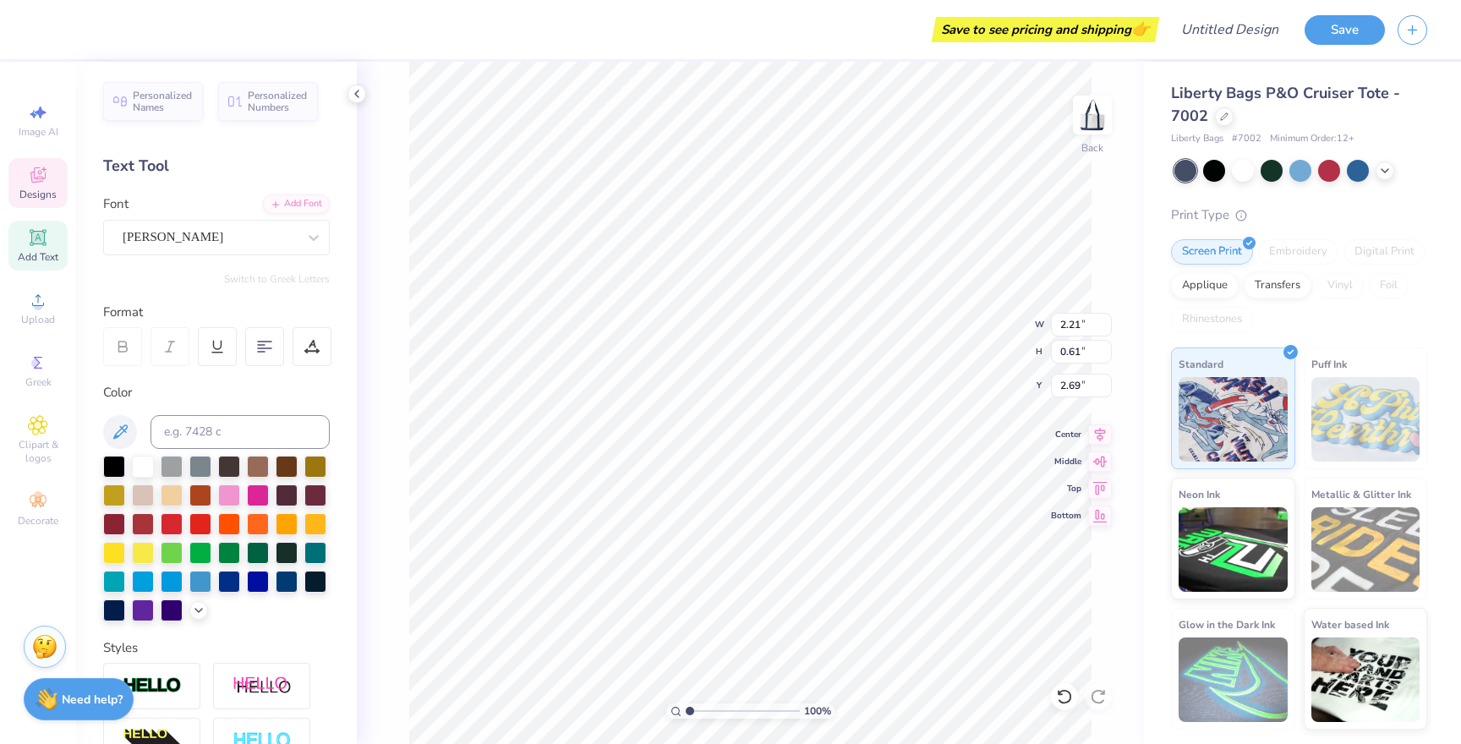
type input "0.27"
type input "2.42"
click at [112, 606] on div at bounding box center [114, 609] width 22 height 22
type input "0.74"
type input "0.26"
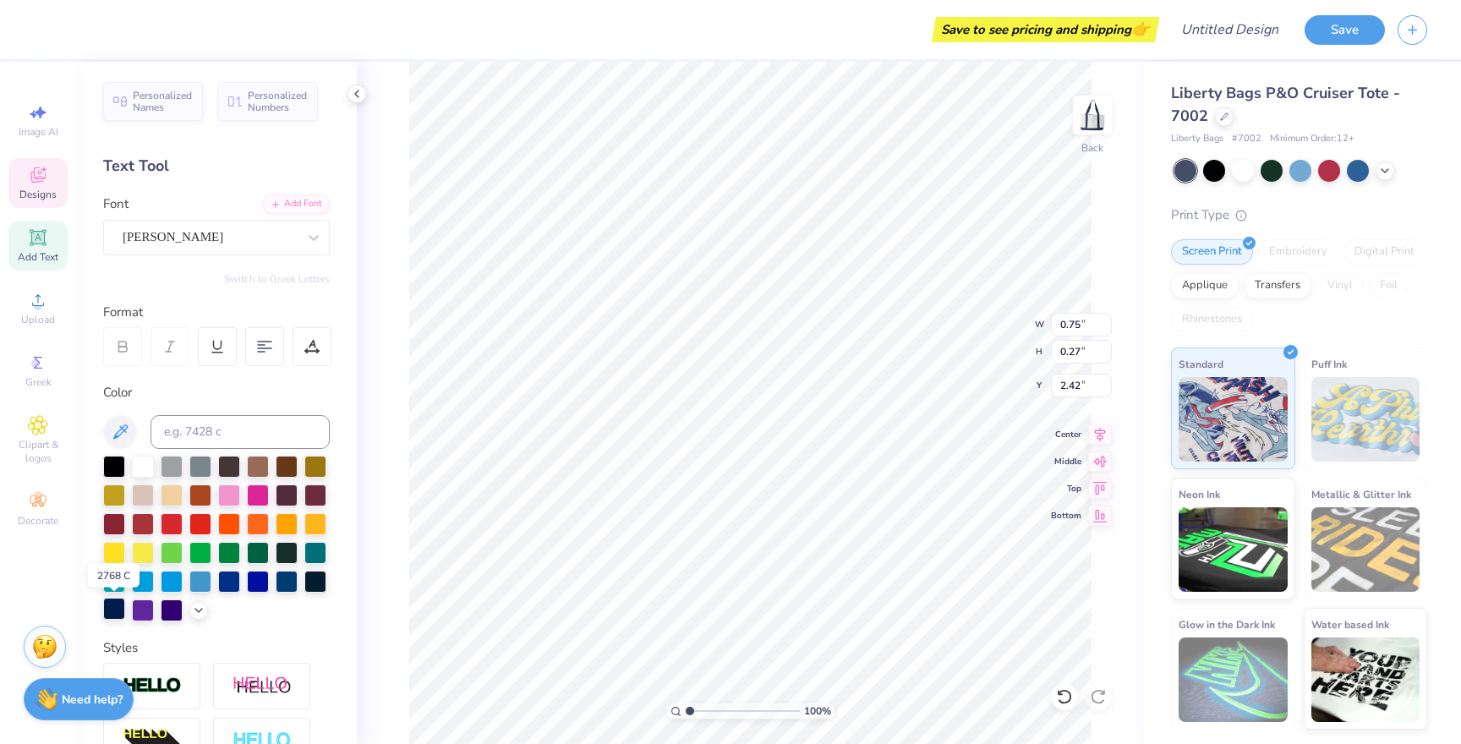
type input "2.49"
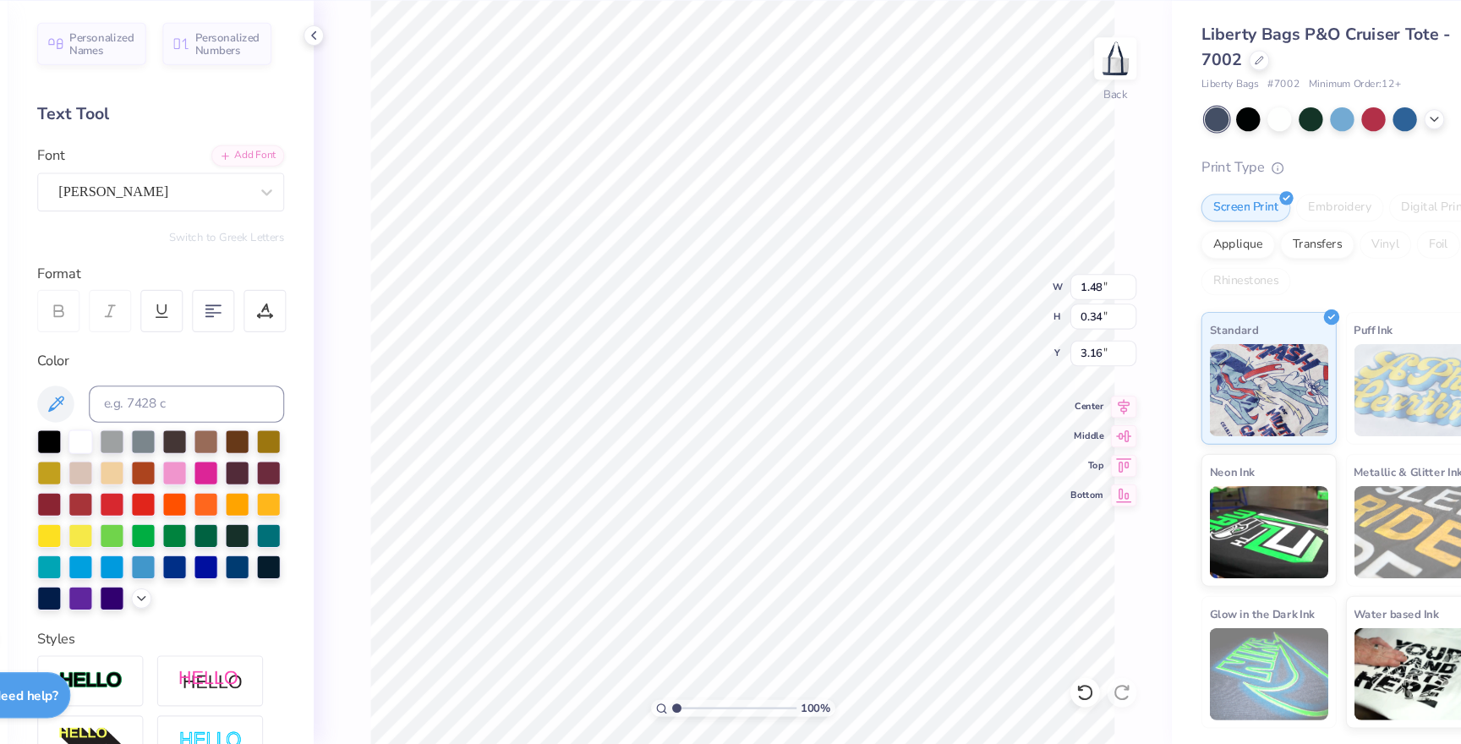
type input "1.58"
type input "0.33"
type input "3.73"
type input "1.48"
type input "0.34"
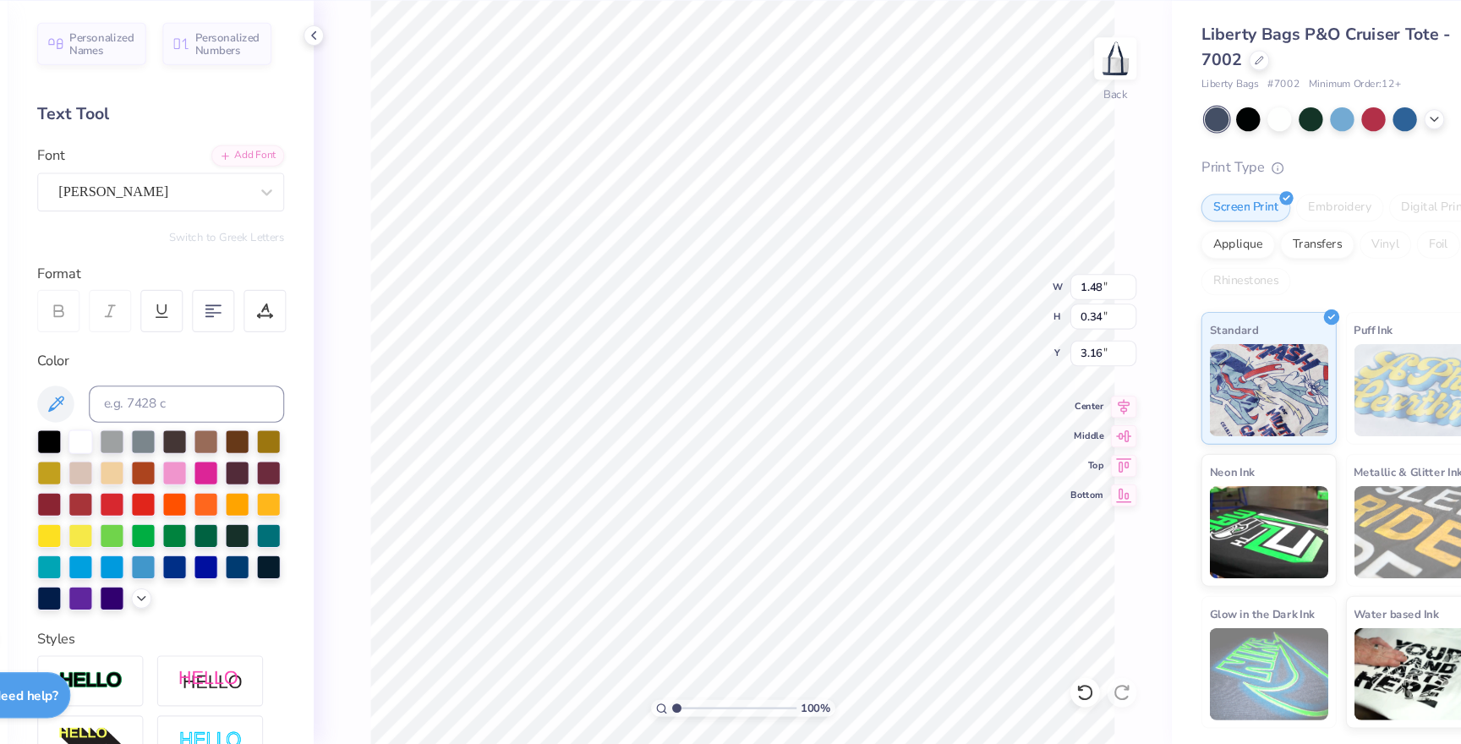
type input "3.33"
